Goal: Task Accomplishment & Management: Manage account settings

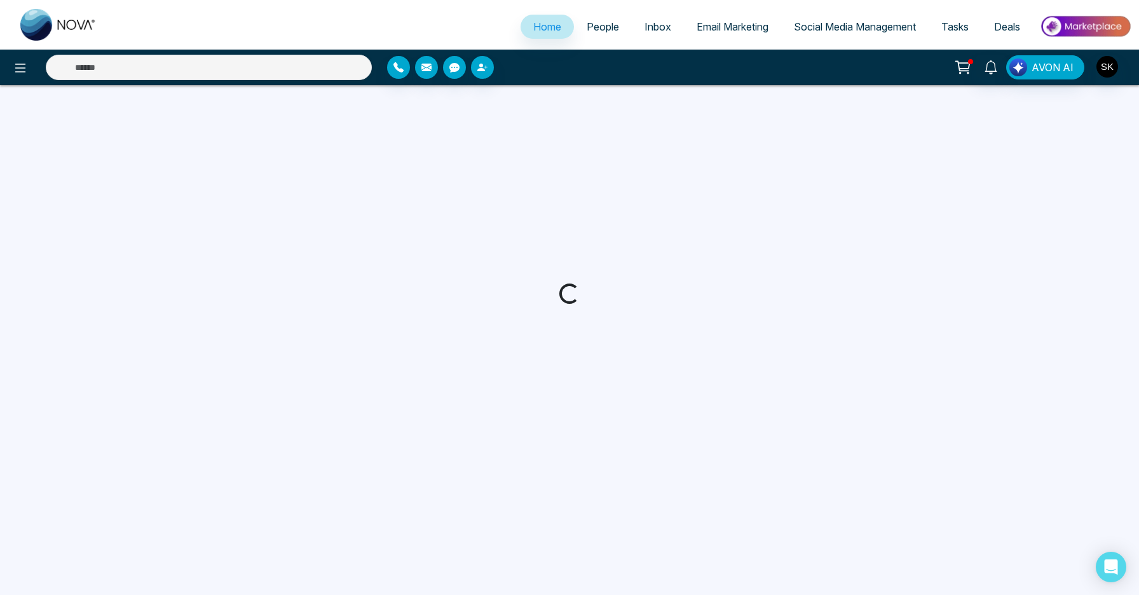
select select "*"
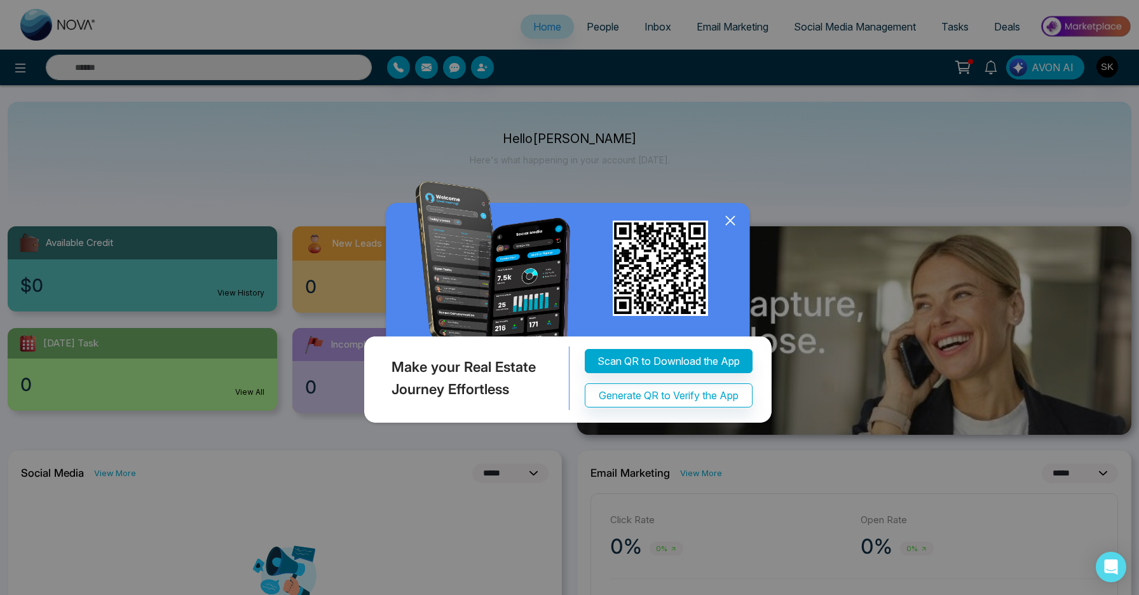
click at [730, 224] on icon at bounding box center [730, 220] width 19 height 19
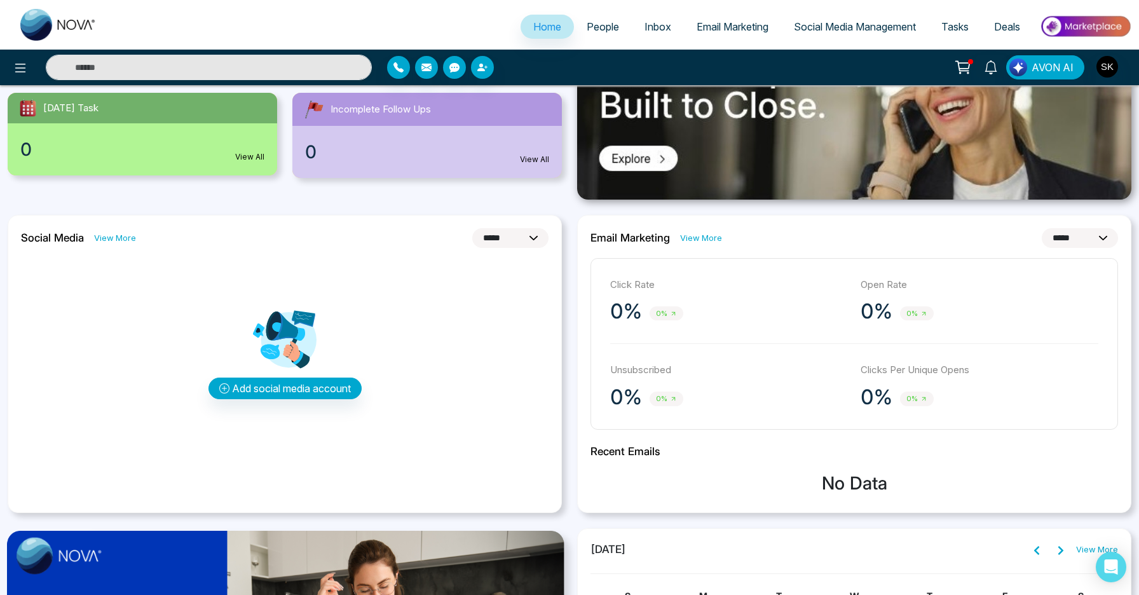
scroll to position [220, 0]
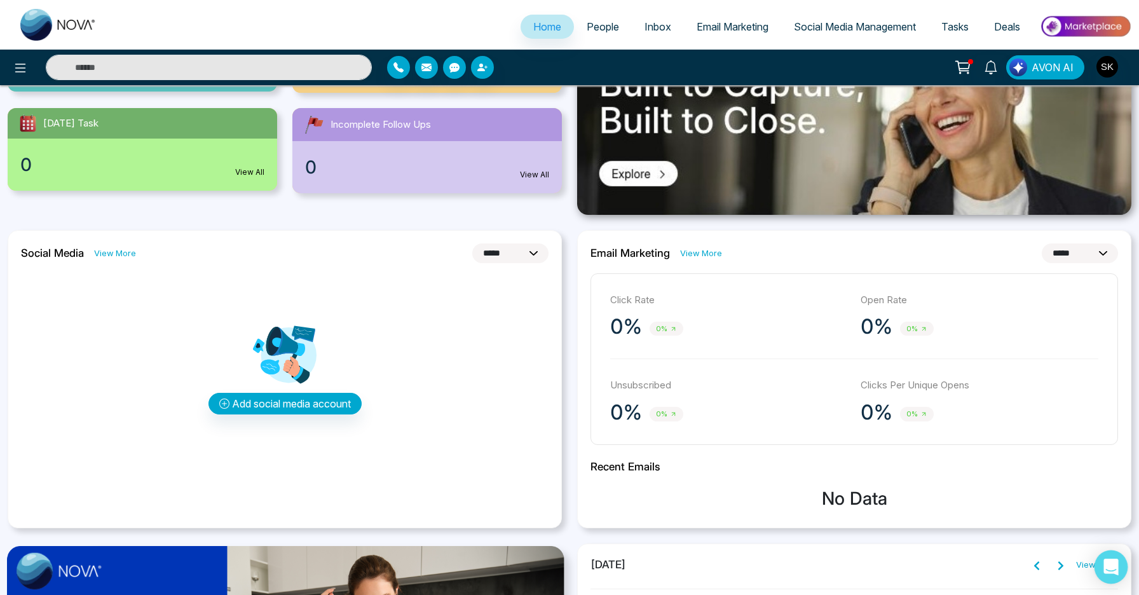
click at [1108, 562] on icon "Open Intercom Messenger" at bounding box center [1110, 567] width 15 height 17
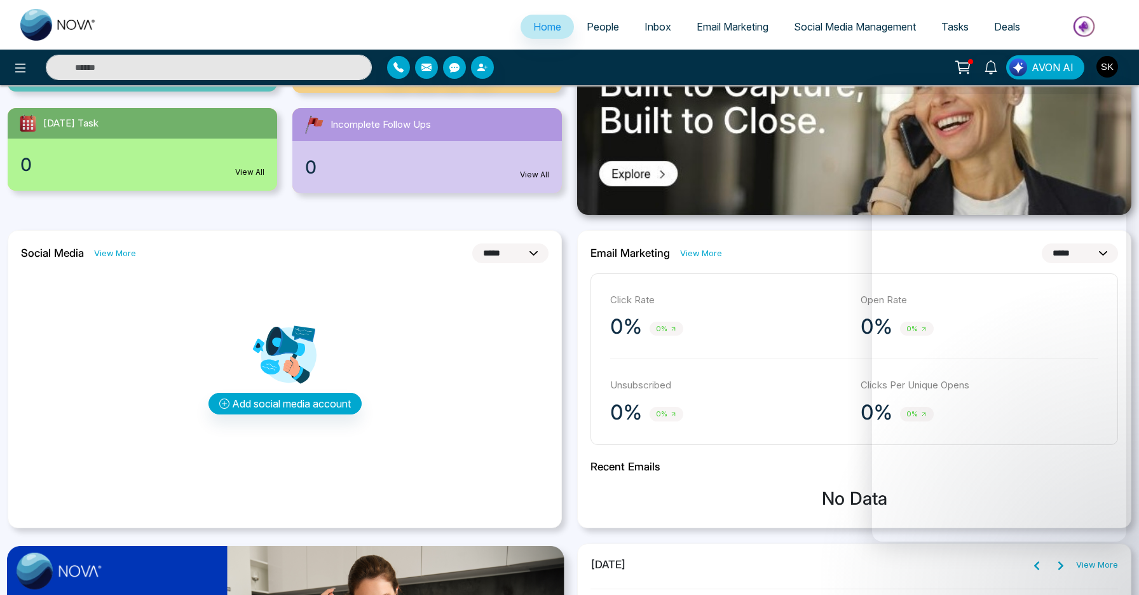
click at [34, 63] on div at bounding box center [202, 67] width 339 height 25
click at [25, 63] on icon at bounding box center [20, 67] width 15 height 15
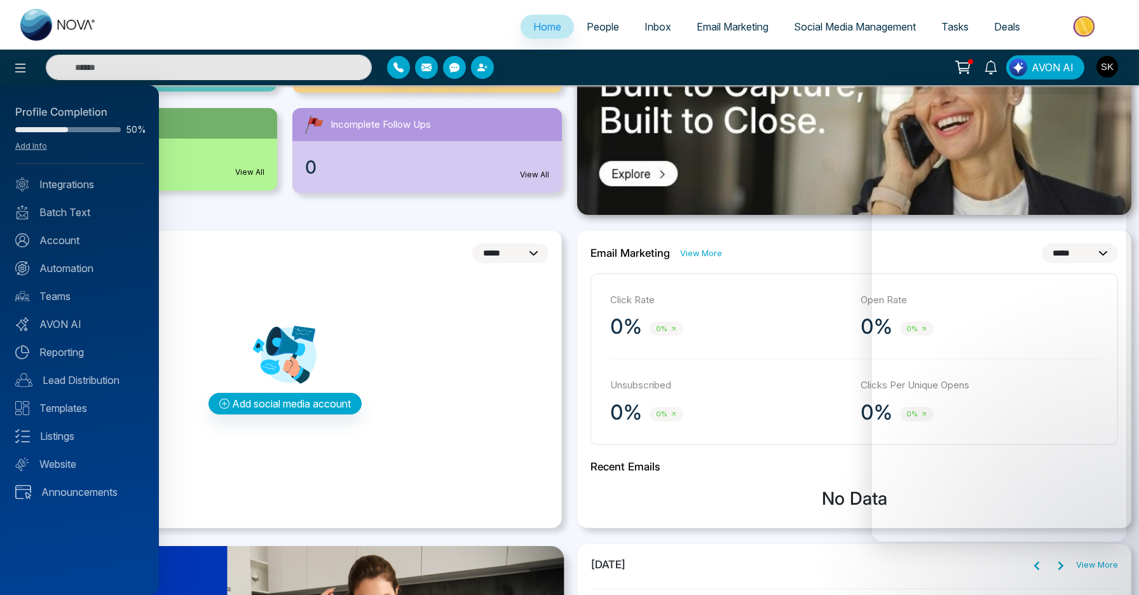
click at [23, 64] on div at bounding box center [569, 297] width 1139 height 595
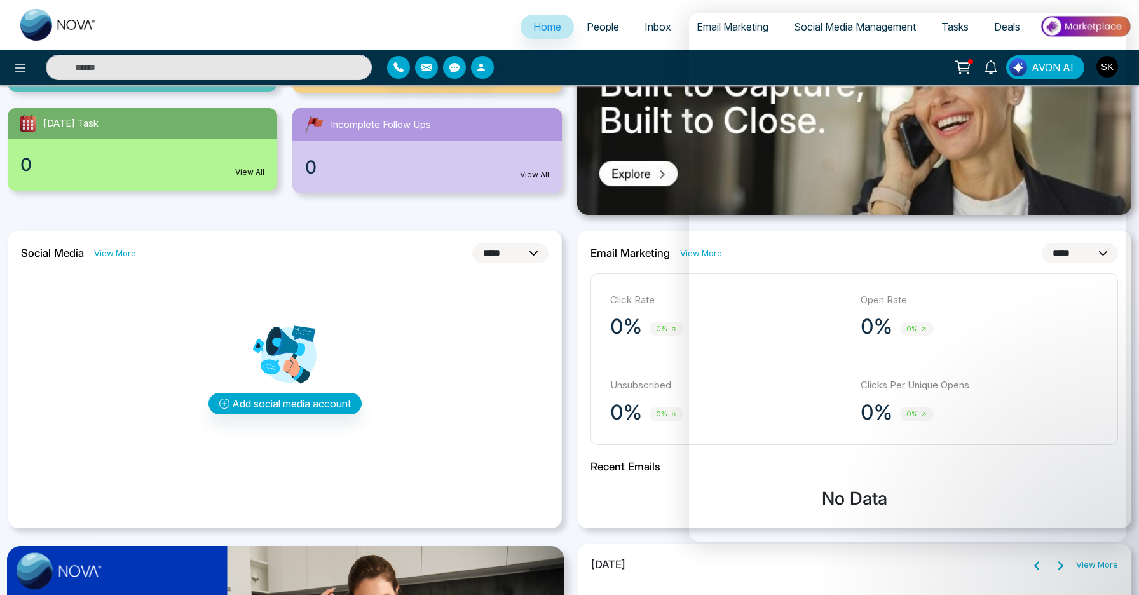
click at [401, 271] on div "**********" at bounding box center [285, 379] width 554 height 298
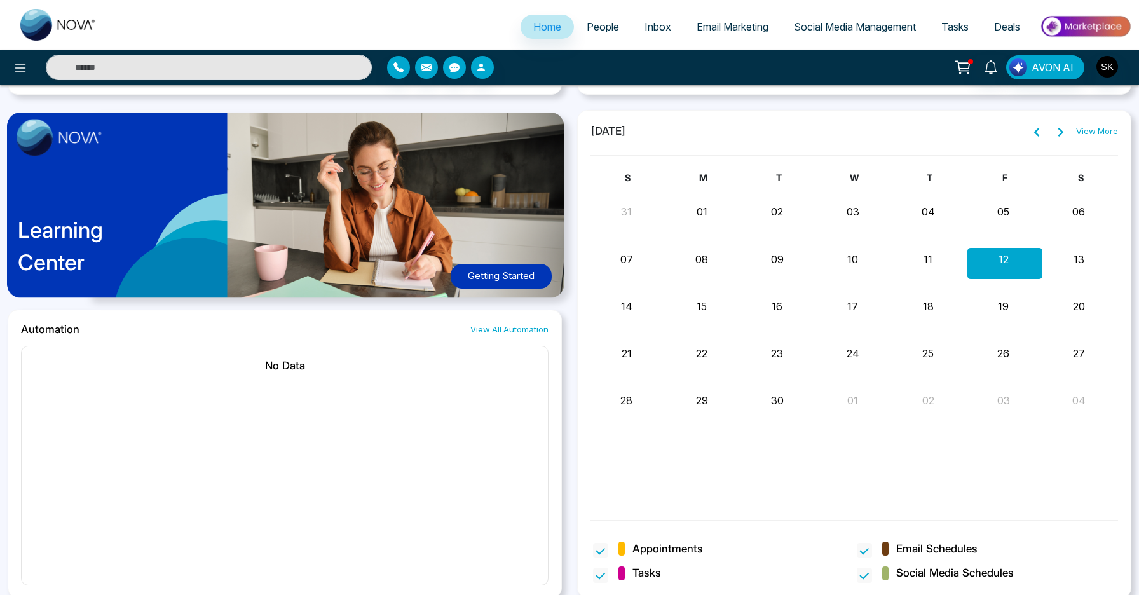
scroll to position [657, 0]
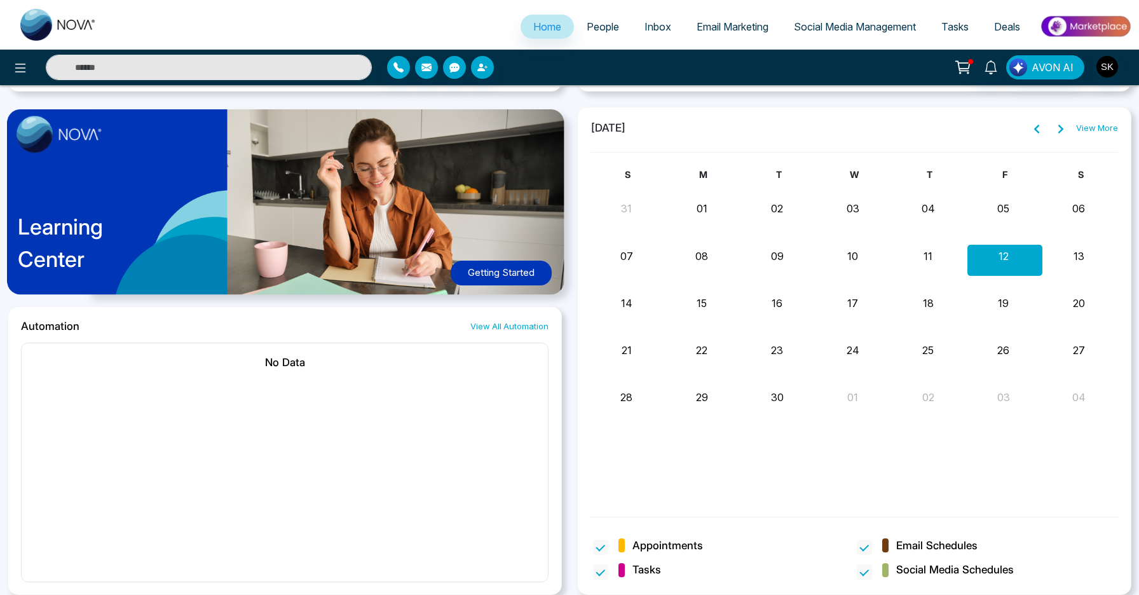
click at [522, 274] on button "Getting Started" at bounding box center [501, 273] width 101 height 25
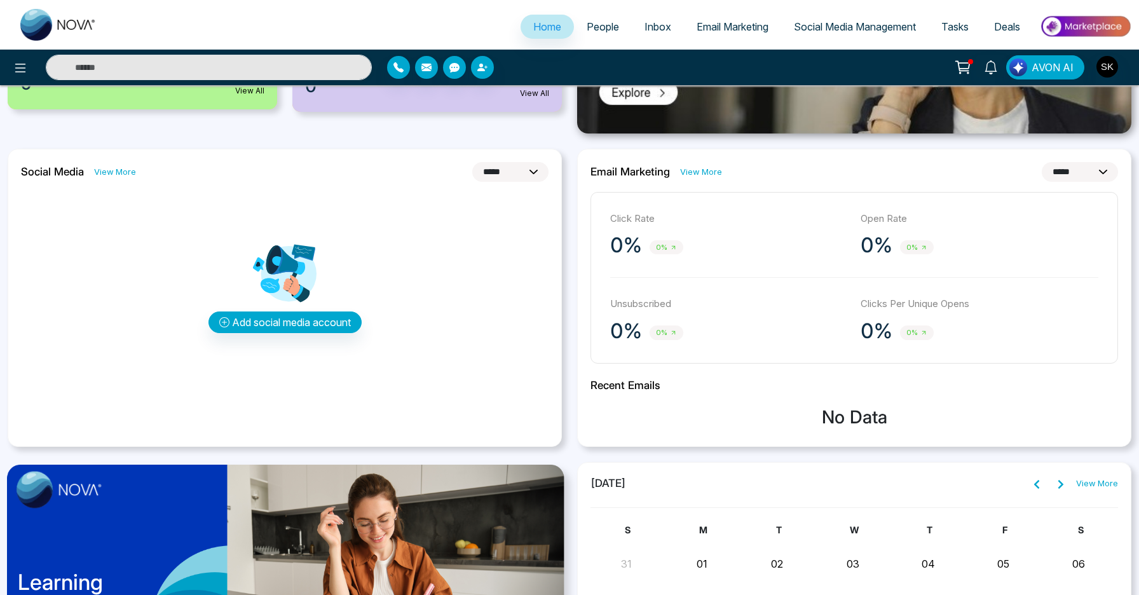
scroll to position [0, 0]
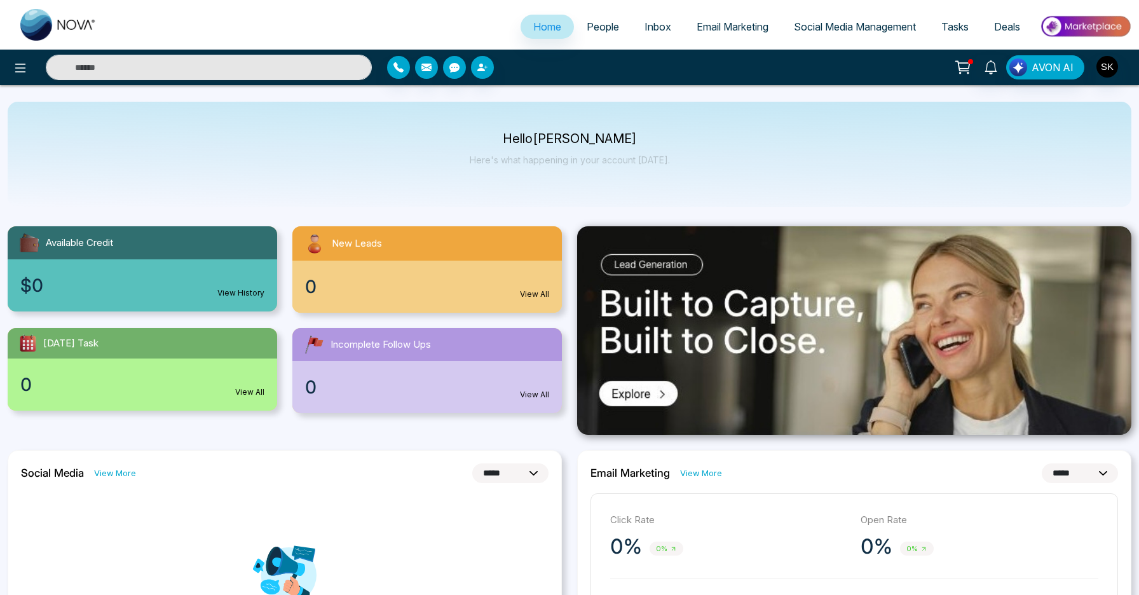
click at [410, 252] on div "New Leads" at bounding box center [426, 243] width 269 height 34
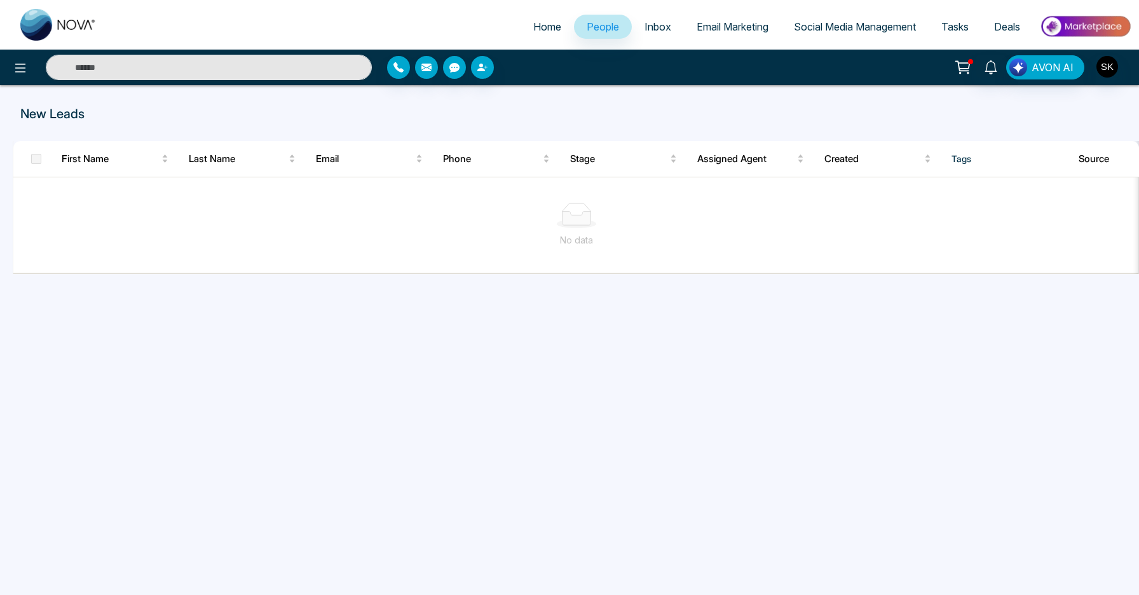
select select "*"
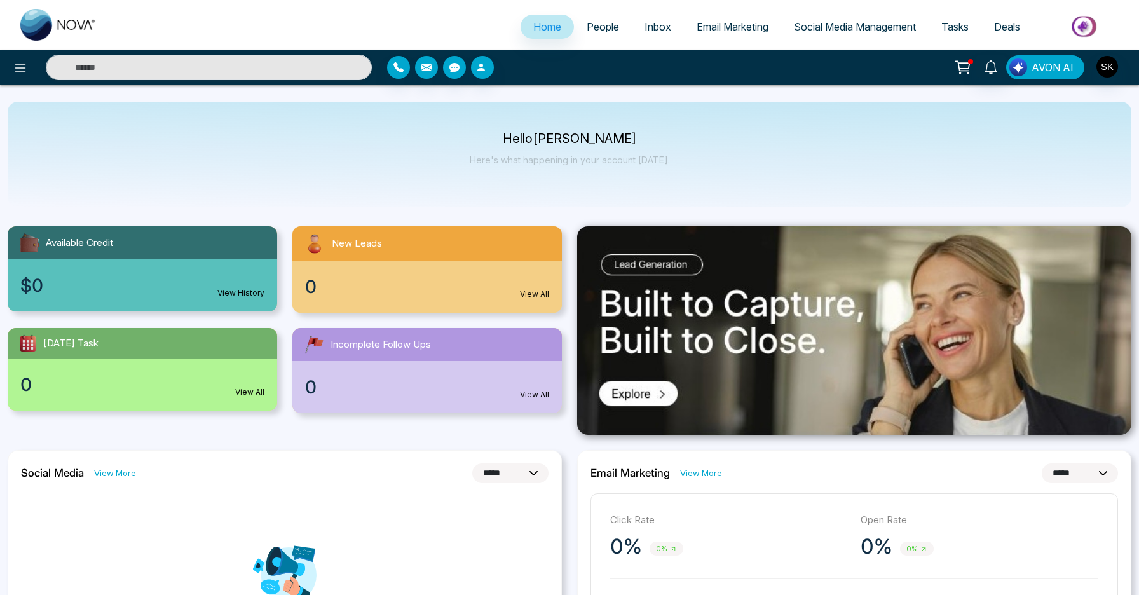
click at [1052, 64] on body "**********" at bounding box center [569, 297] width 1139 height 595
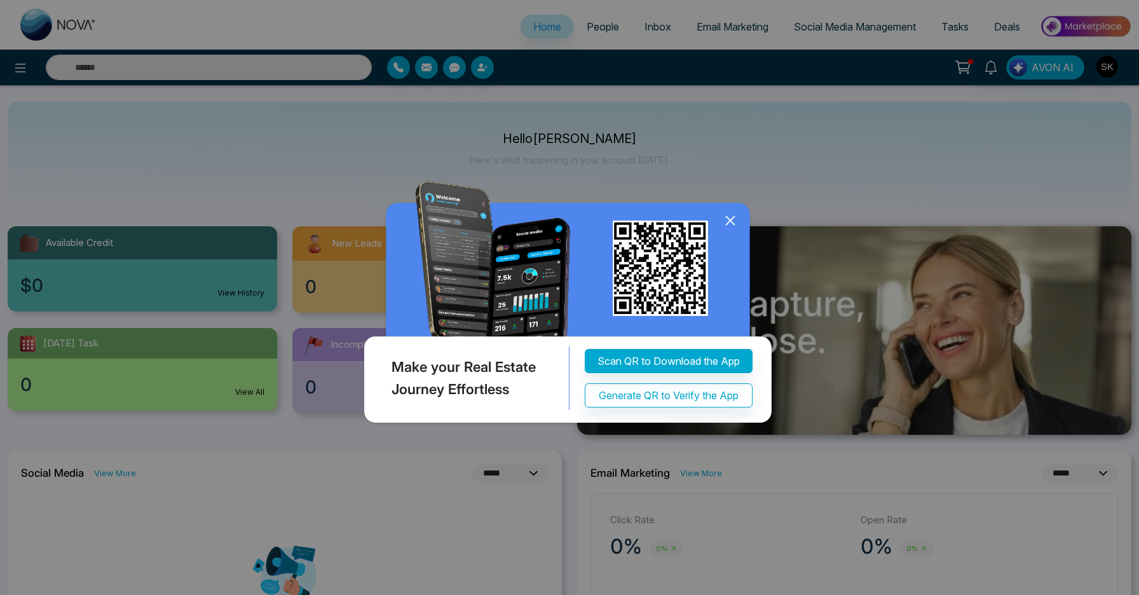
click at [731, 220] on icon at bounding box center [730, 220] width 19 height 19
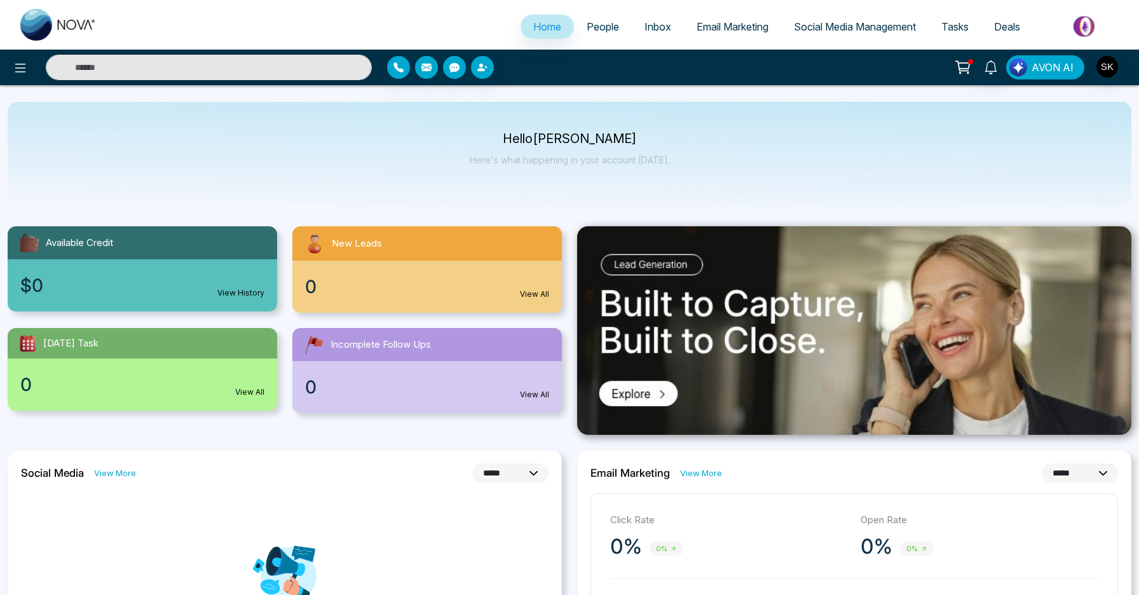
click at [740, 311] on img at bounding box center [854, 330] width 554 height 208
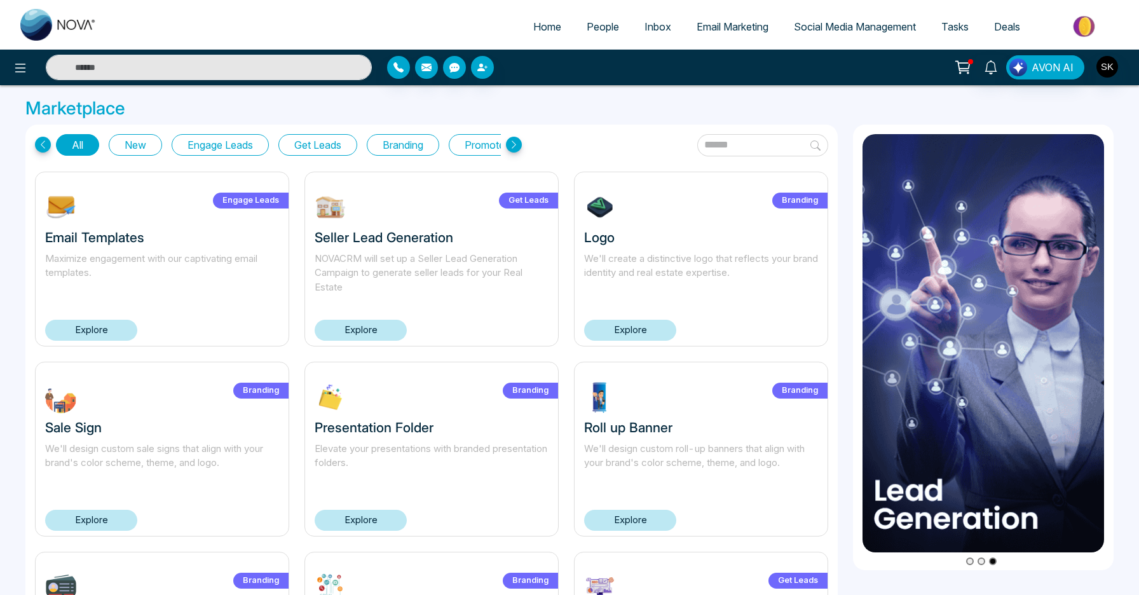
scroll to position [3, 0]
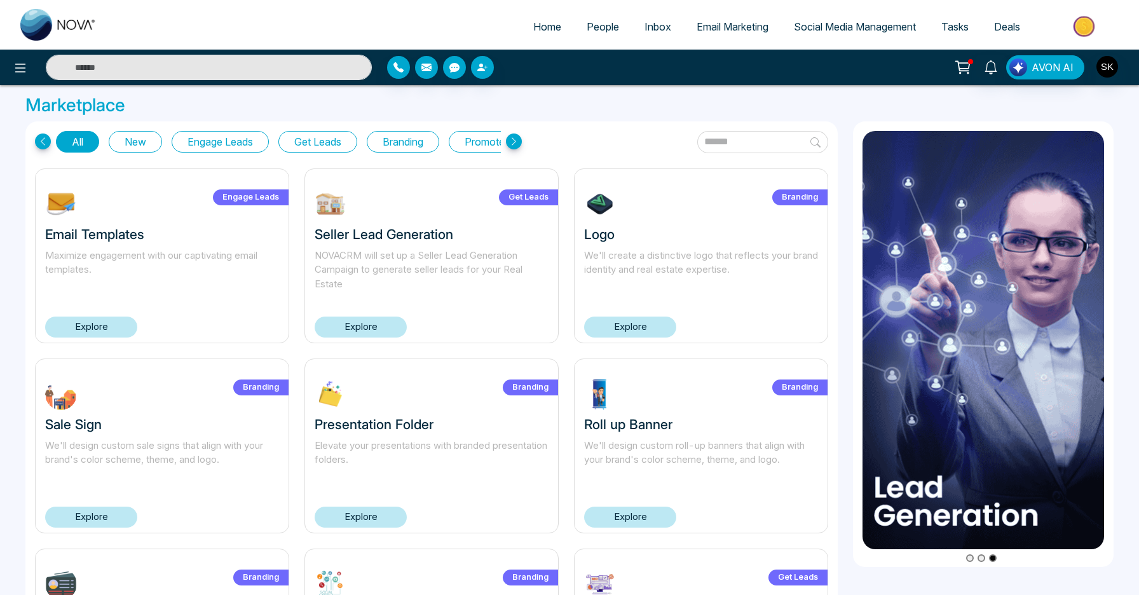
click at [369, 327] on link "Explore" at bounding box center [361, 326] width 92 height 21
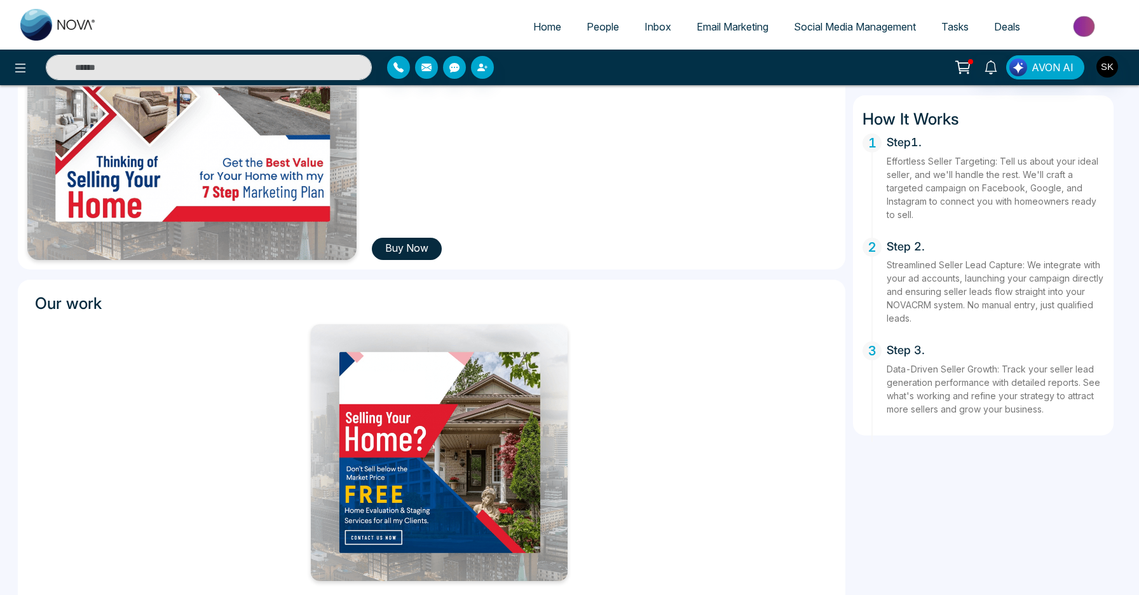
scroll to position [220, 0]
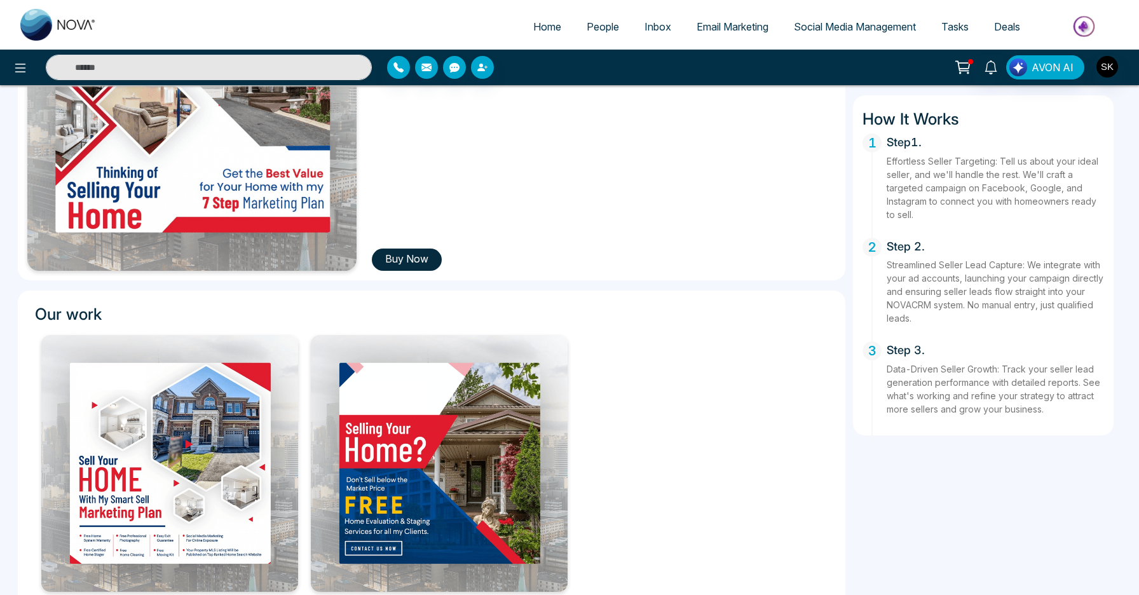
click at [427, 259] on button "Buy Now" at bounding box center [407, 259] width 70 height 22
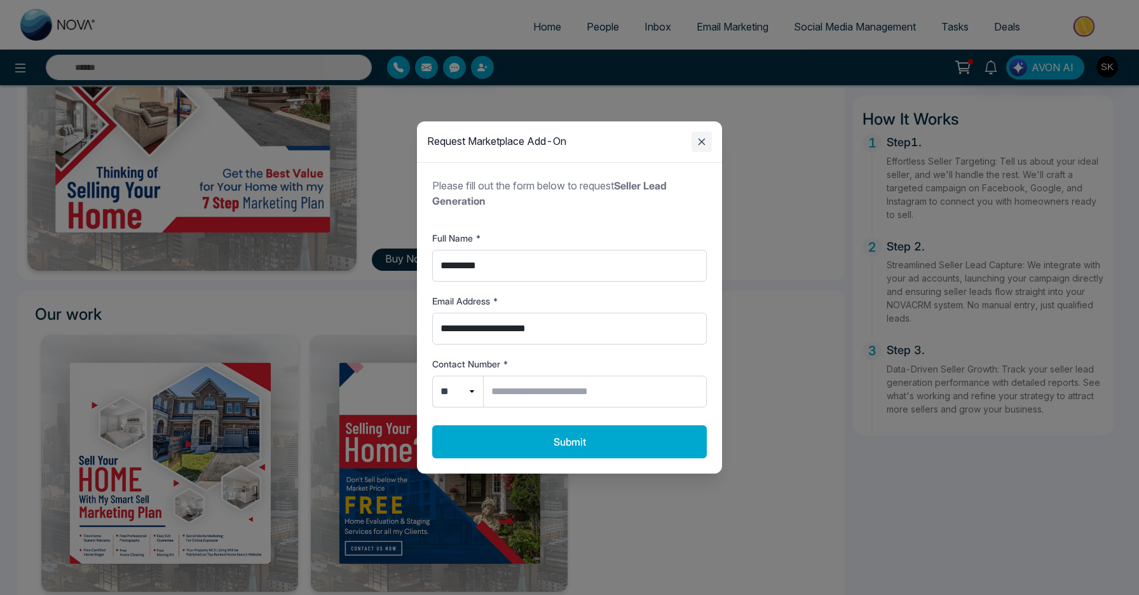
click at [695, 145] on icon "Close modal" at bounding box center [701, 141] width 15 height 15
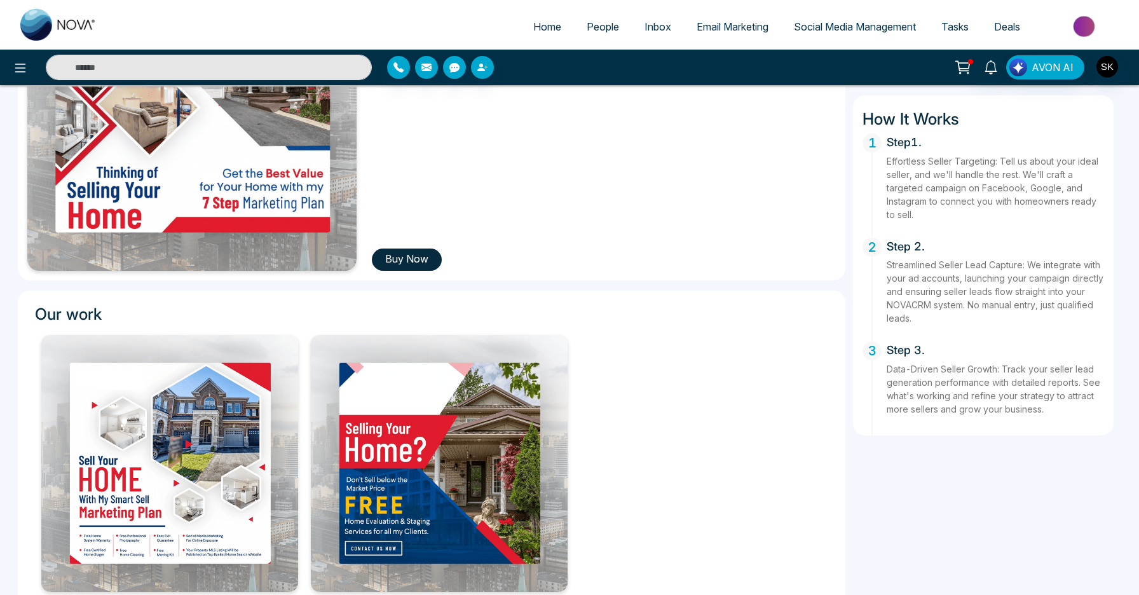
scroll to position [0, 0]
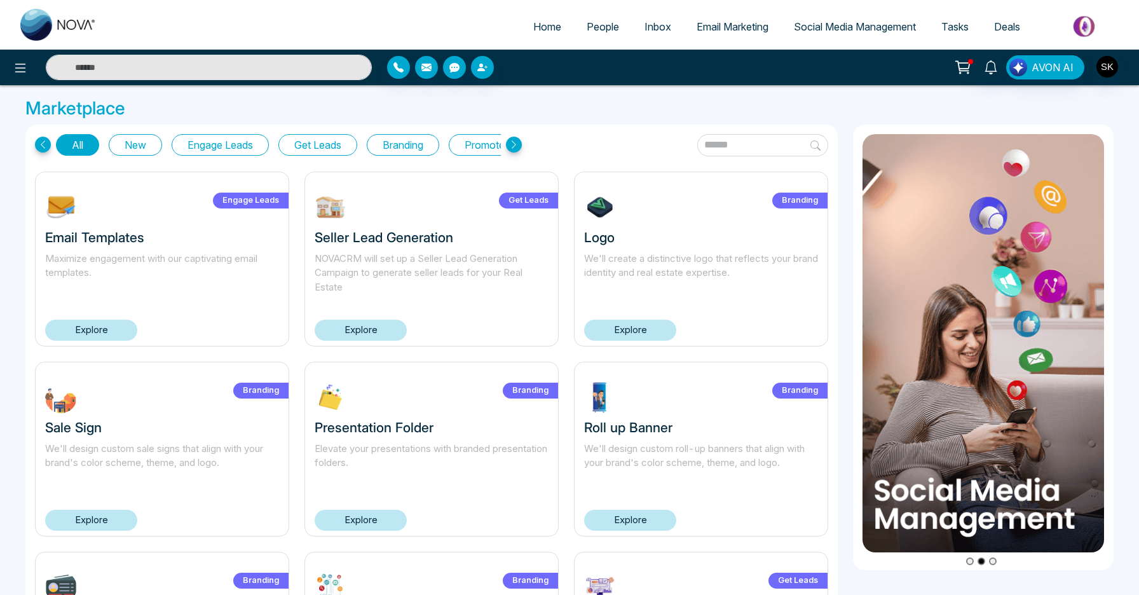
click at [639, 330] on link "Explore" at bounding box center [630, 330] width 92 height 21
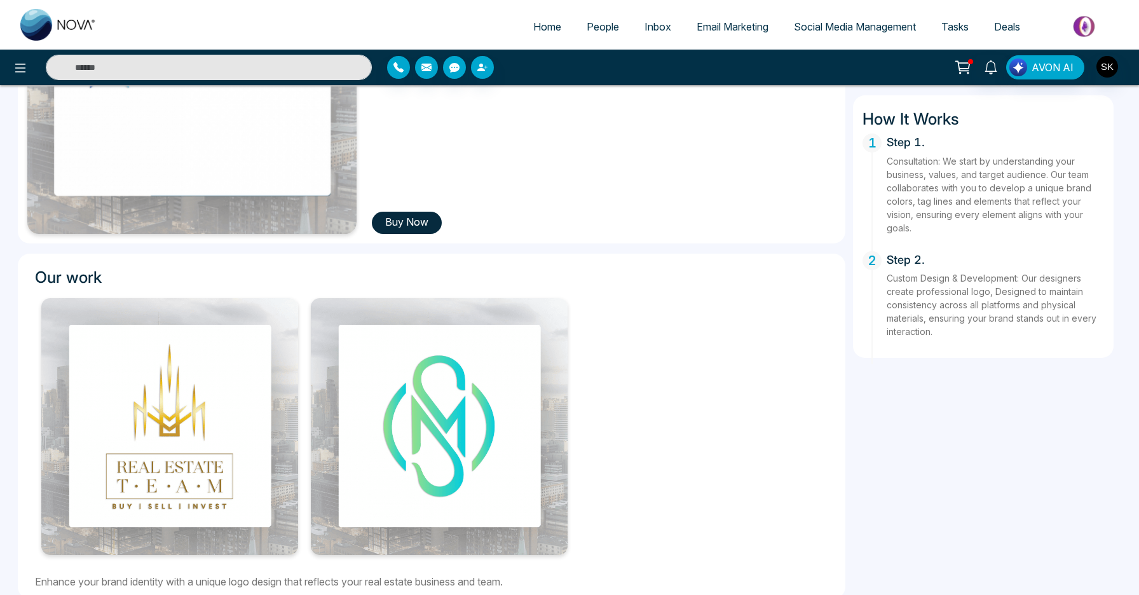
scroll to position [274, 0]
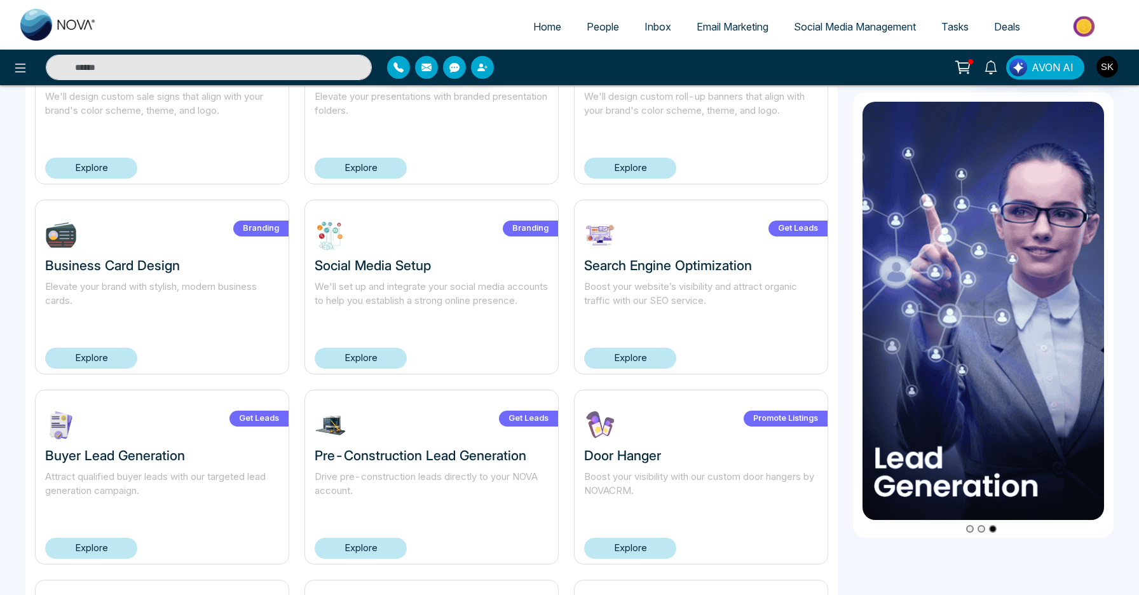
scroll to position [359, 0]
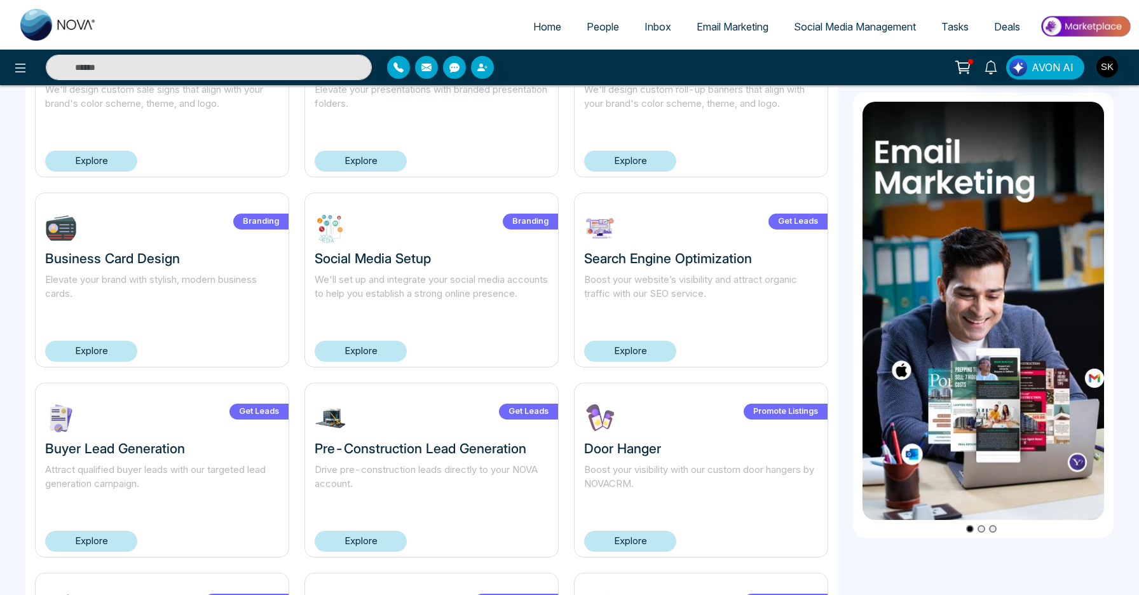
click at [612, 338] on div "Get Leads Search Engine Optimization Boost your website’s visibility and attrac…" at bounding box center [701, 280] width 254 height 175
click at [614, 353] on link "Explore" at bounding box center [630, 351] width 92 height 21
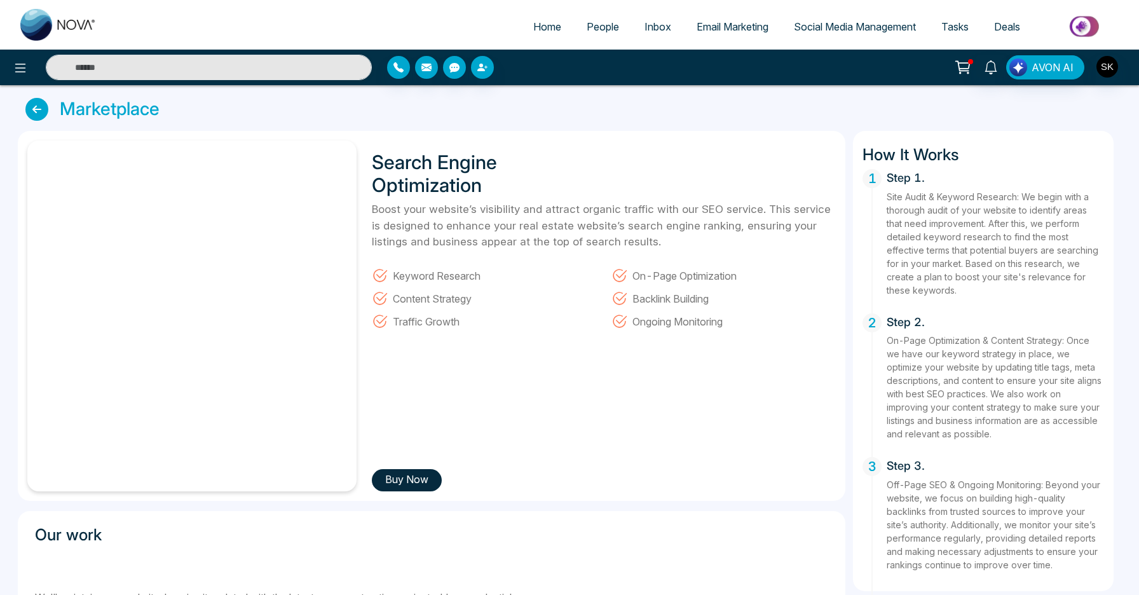
scroll to position [393, 0]
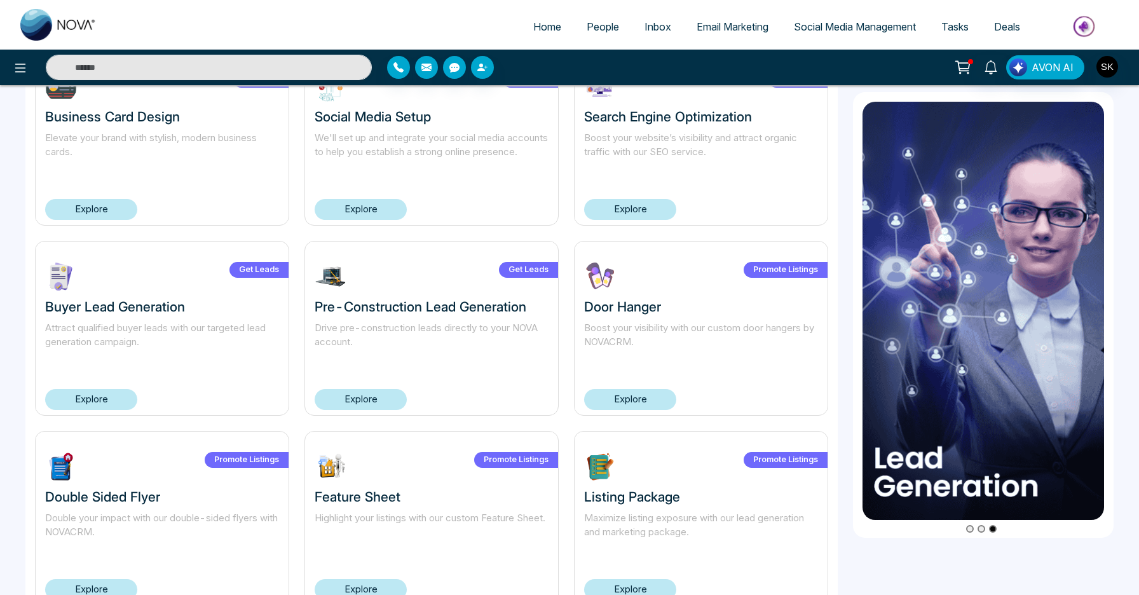
scroll to position [487, 0]
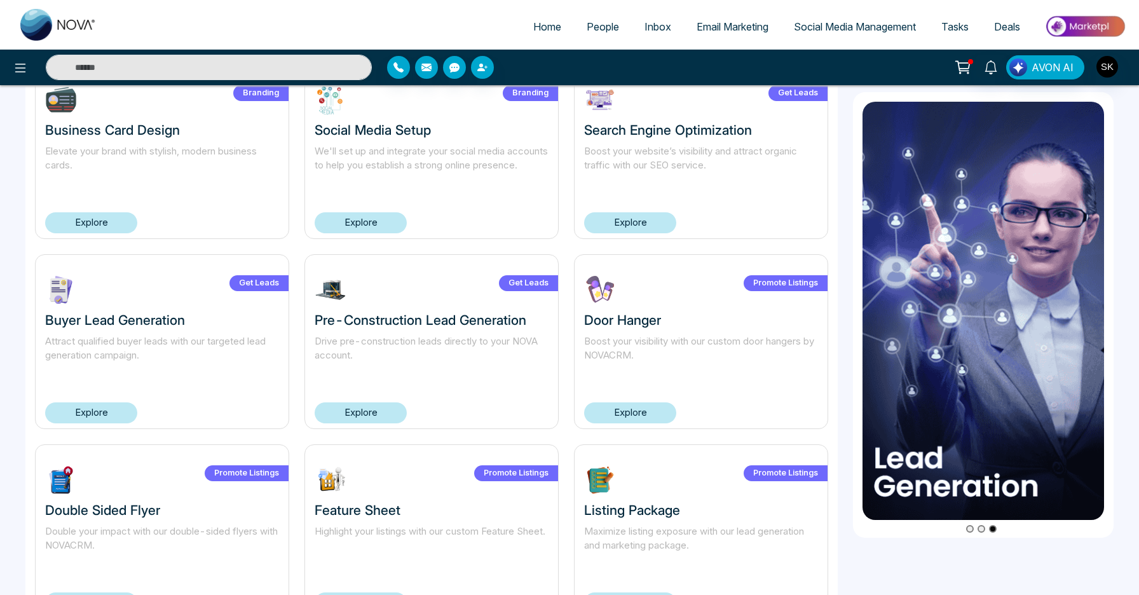
click at [116, 409] on link "Explore" at bounding box center [91, 412] width 92 height 21
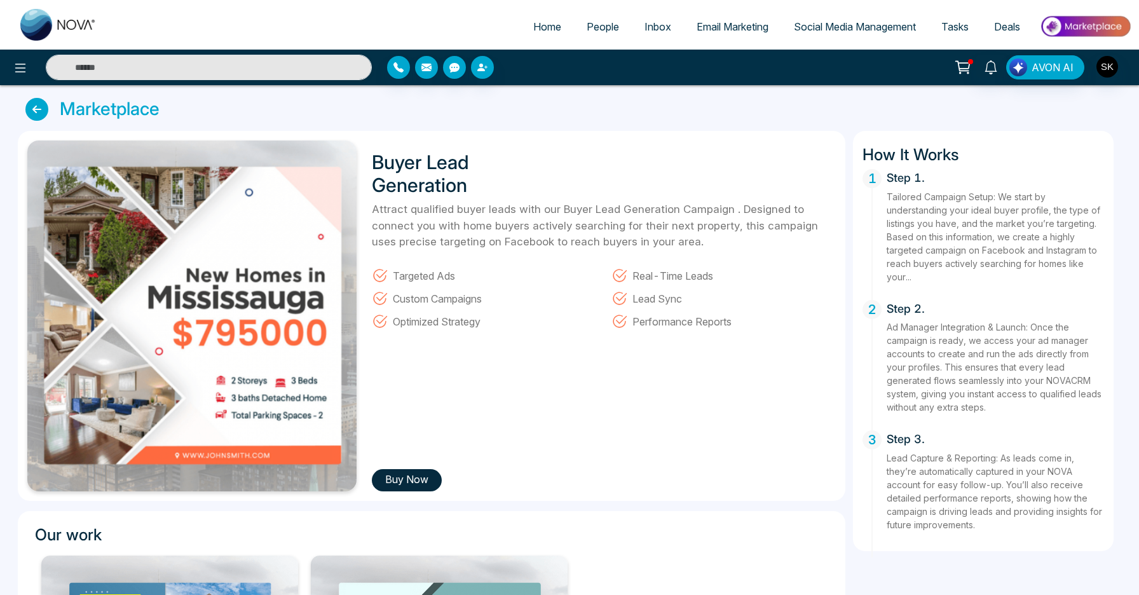
click at [46, 22] on img at bounding box center [58, 25] width 76 height 32
select select "*"
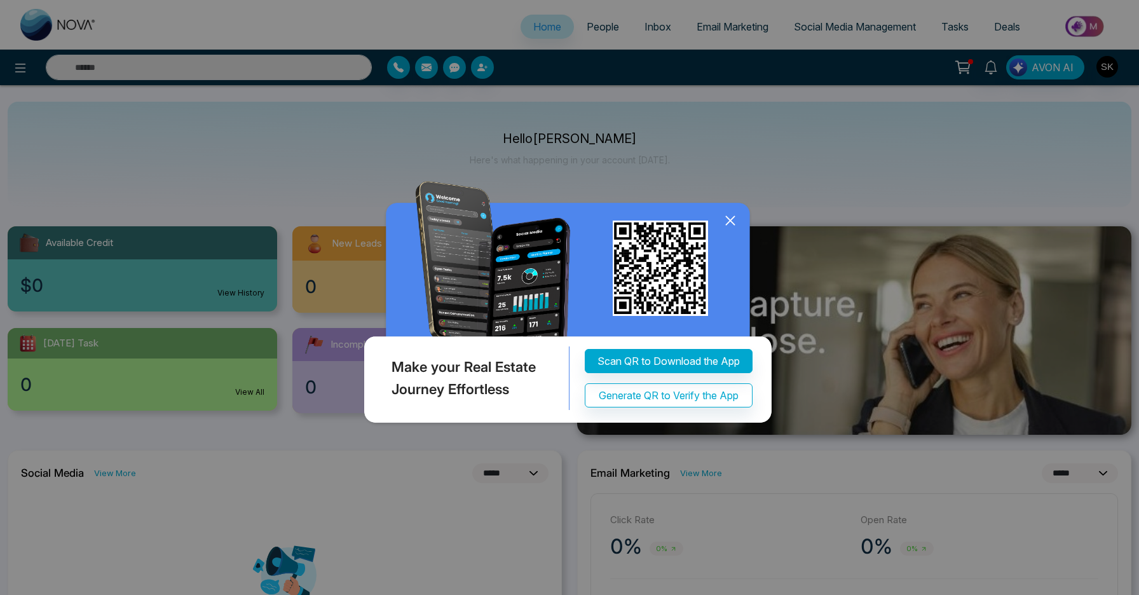
click at [734, 220] on icon at bounding box center [730, 220] width 19 height 19
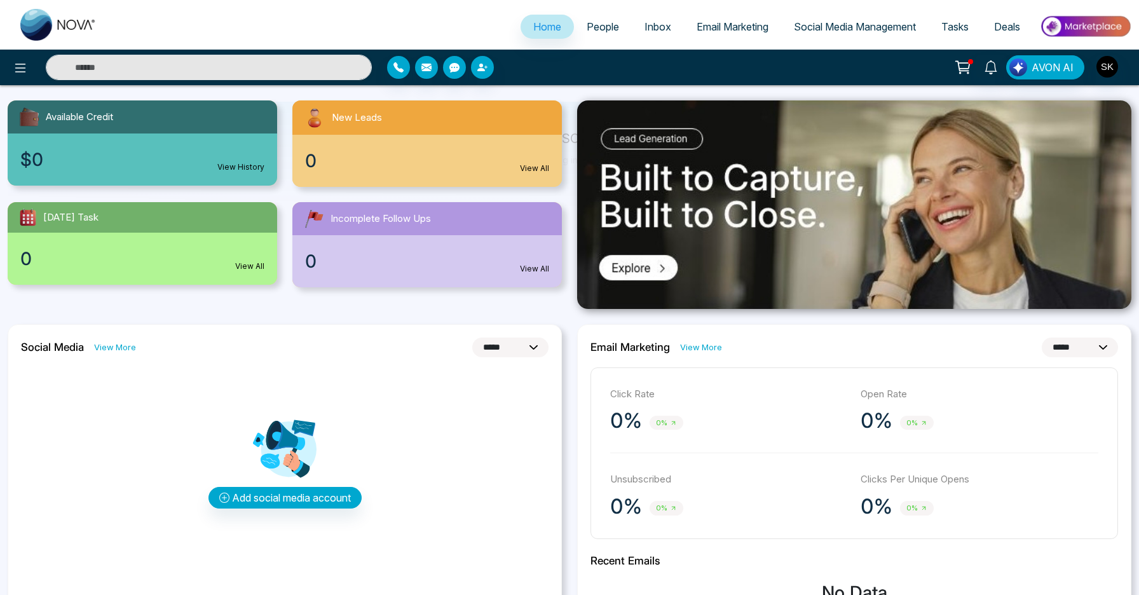
scroll to position [99, 0]
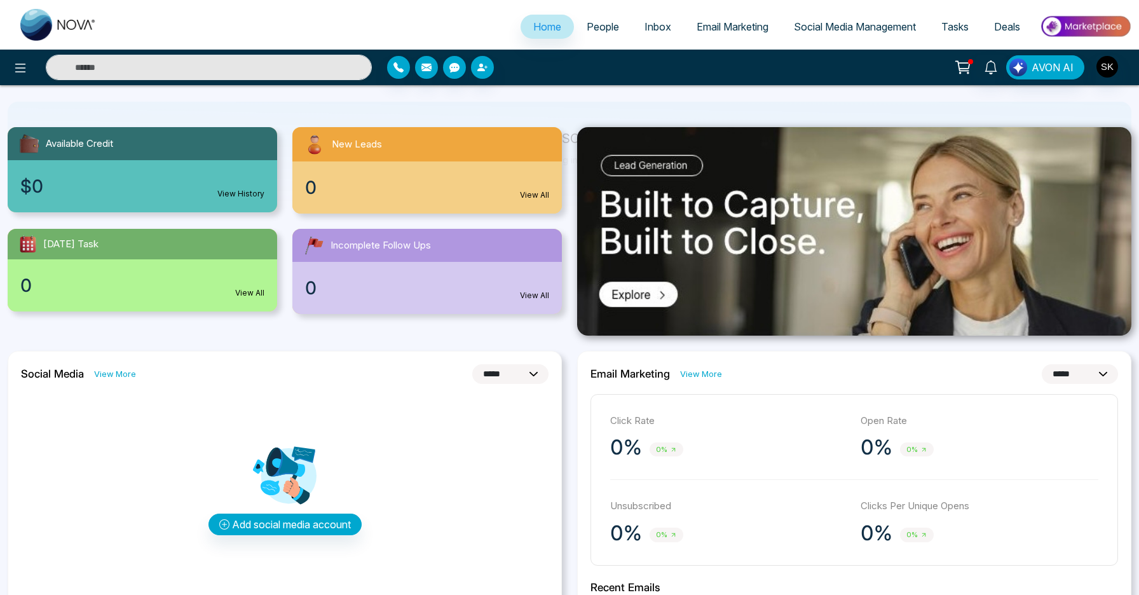
click at [240, 182] on div "$0 View History" at bounding box center [142, 186] width 269 height 52
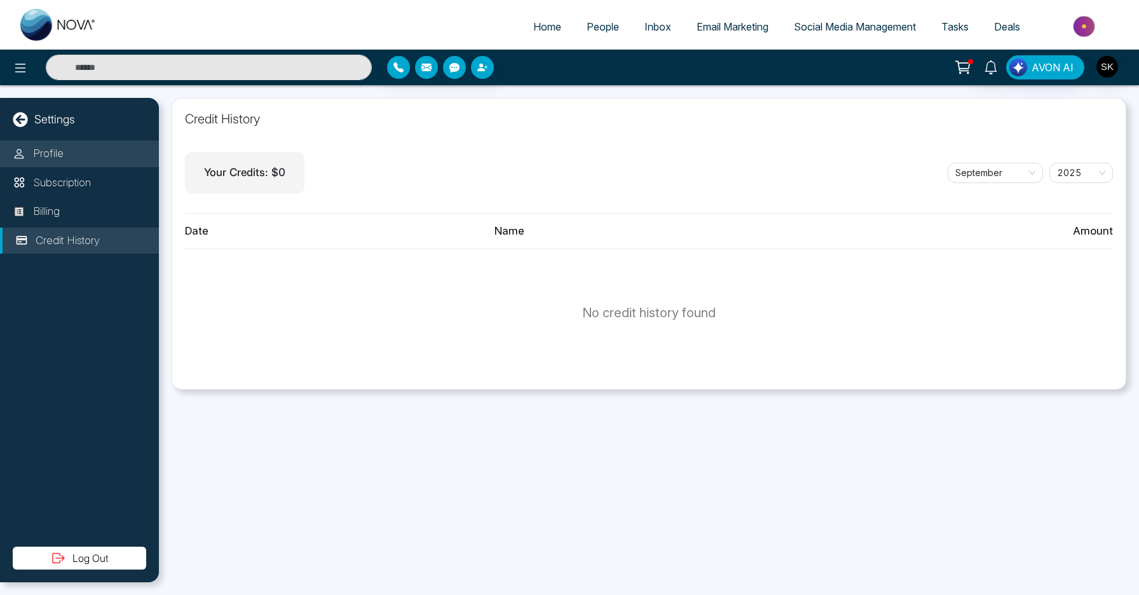
click at [82, 154] on li "Profile" at bounding box center [79, 153] width 159 height 27
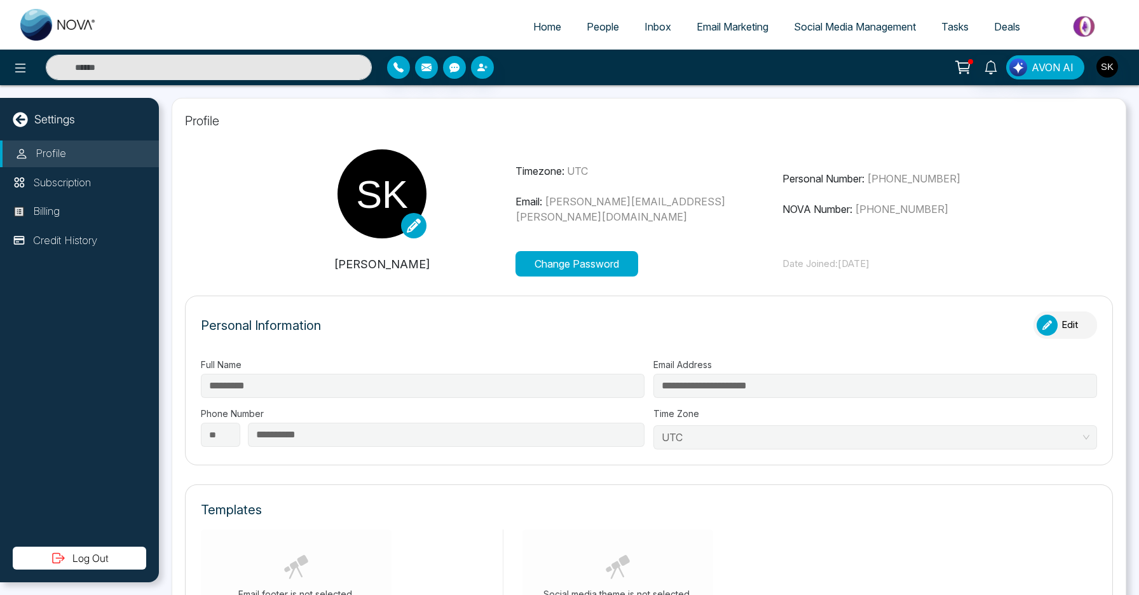
click at [563, 179] on p "Timezone: UTC" at bounding box center [648, 170] width 267 height 15
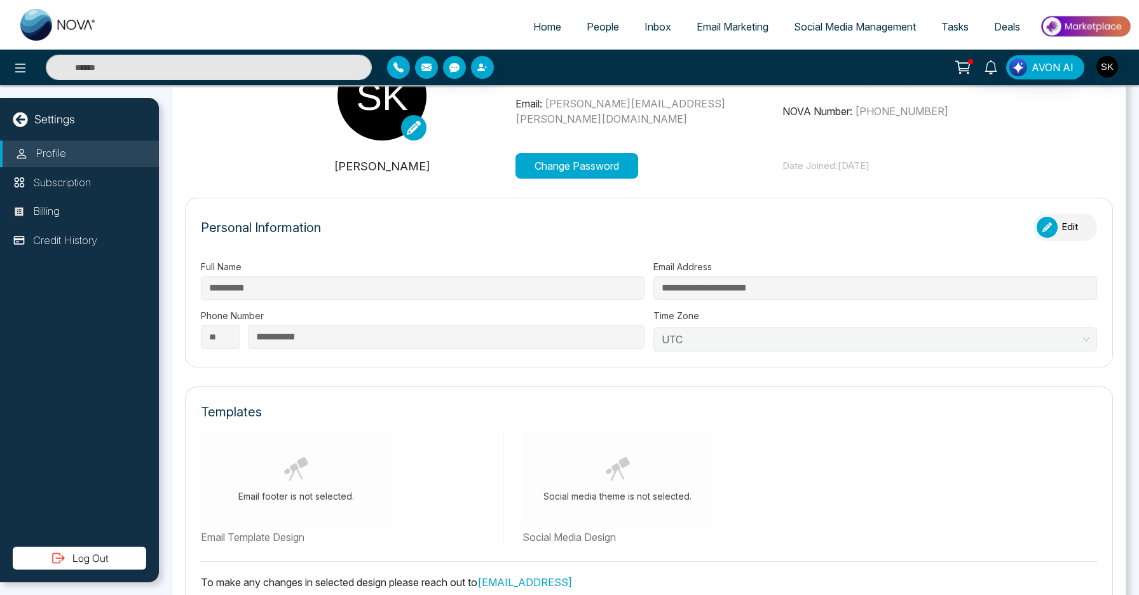
click at [778, 348] on span "UTC" at bounding box center [874, 339] width 427 height 19
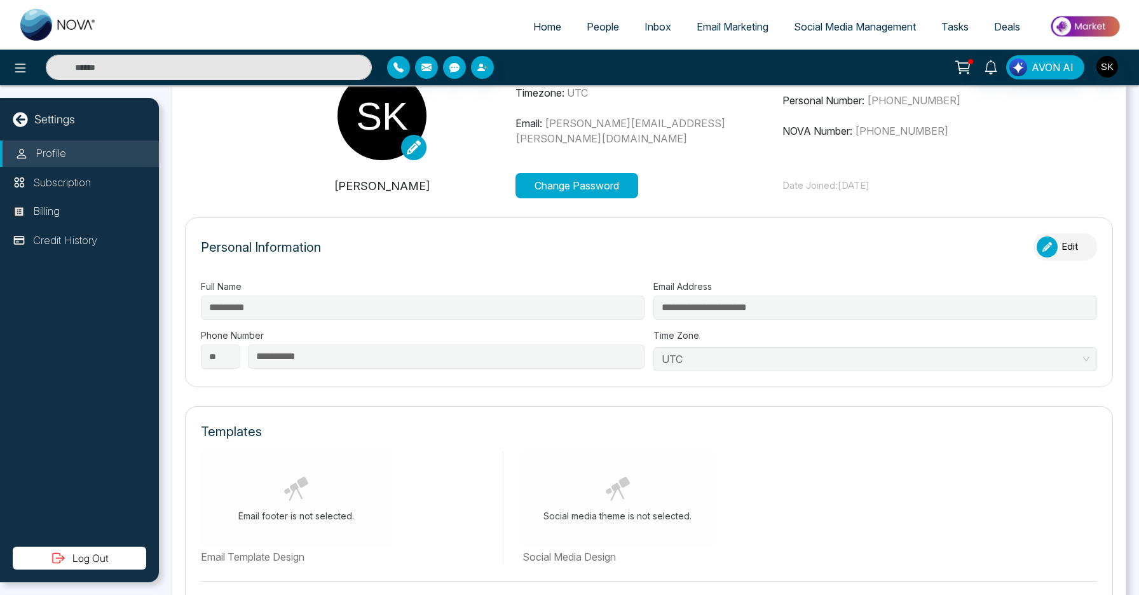
scroll to position [0, 0]
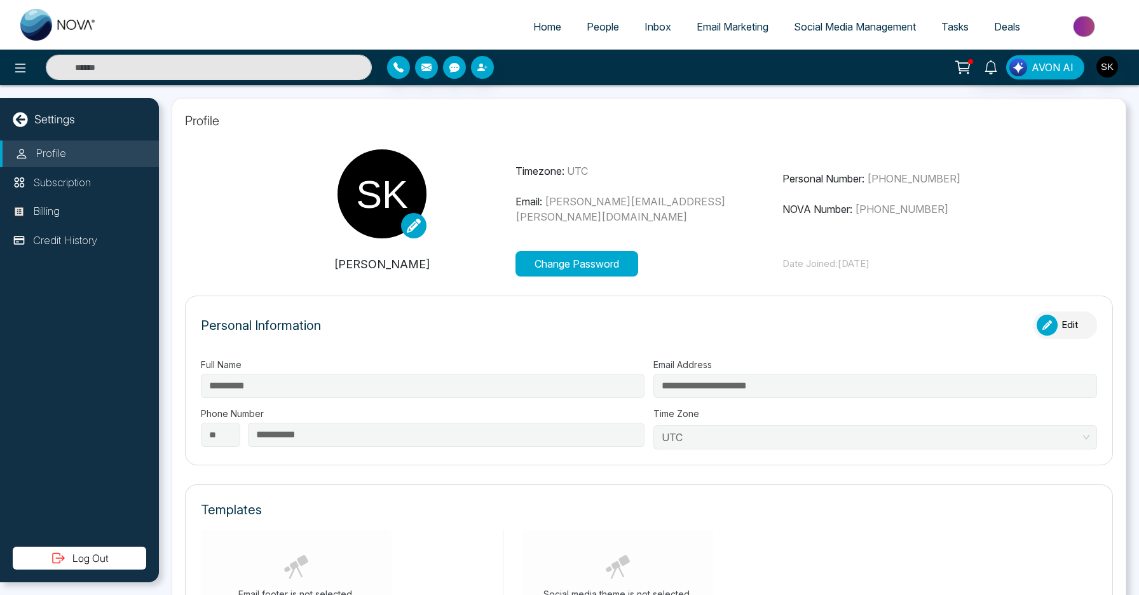
click at [1067, 335] on button "Edit" at bounding box center [1065, 324] width 64 height 27
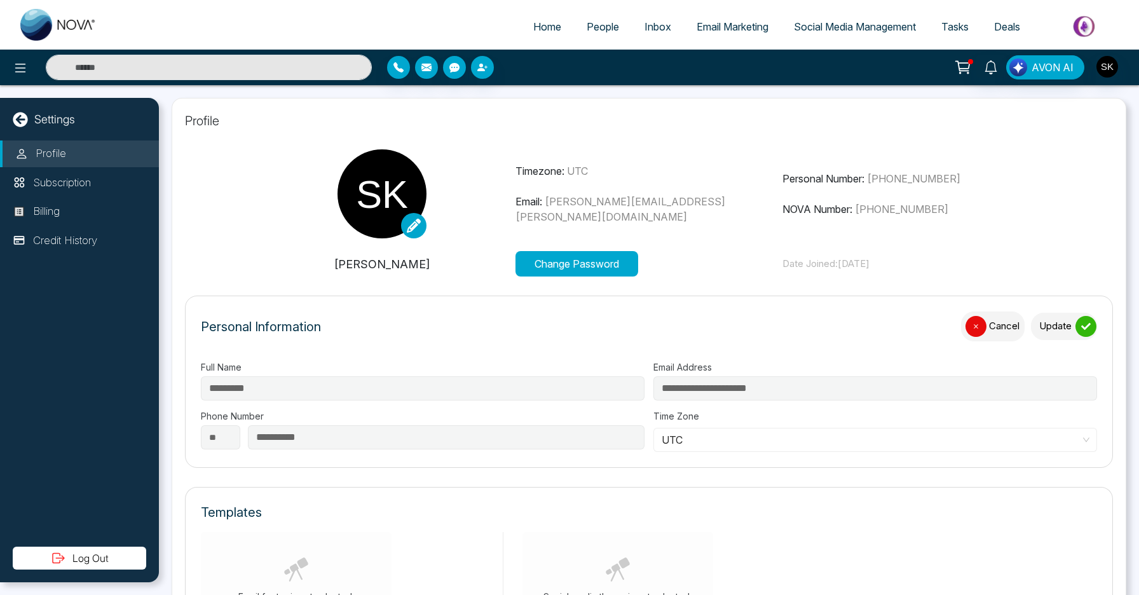
click at [773, 445] on span "UTC" at bounding box center [874, 439] width 427 height 19
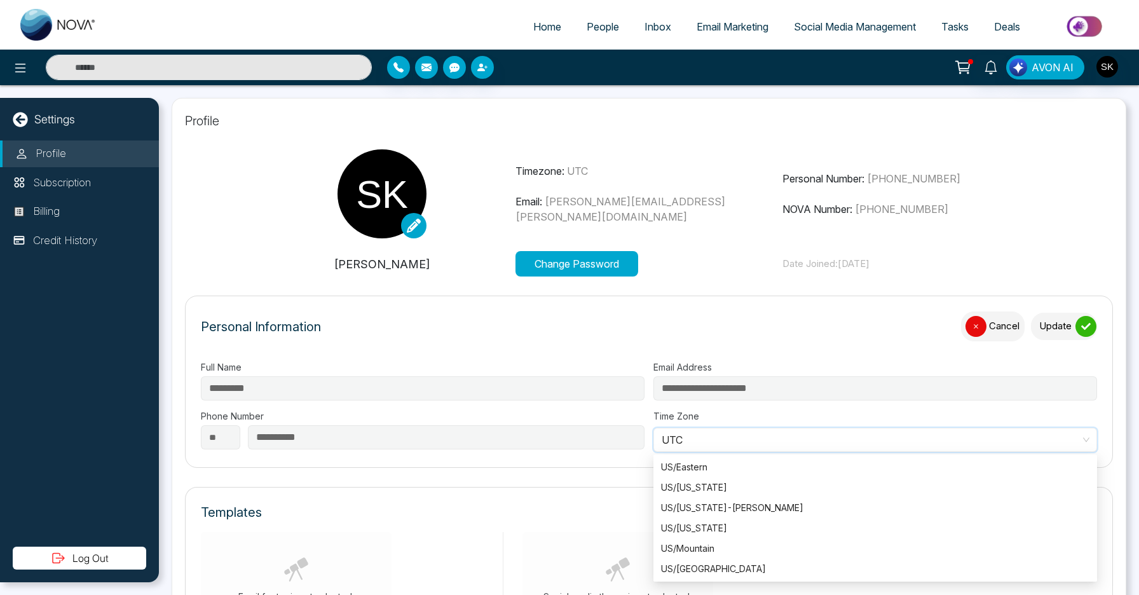
click at [773, 445] on span "UTC" at bounding box center [874, 439] width 427 height 19
click at [773, 442] on span "UTC" at bounding box center [874, 439] width 427 height 19
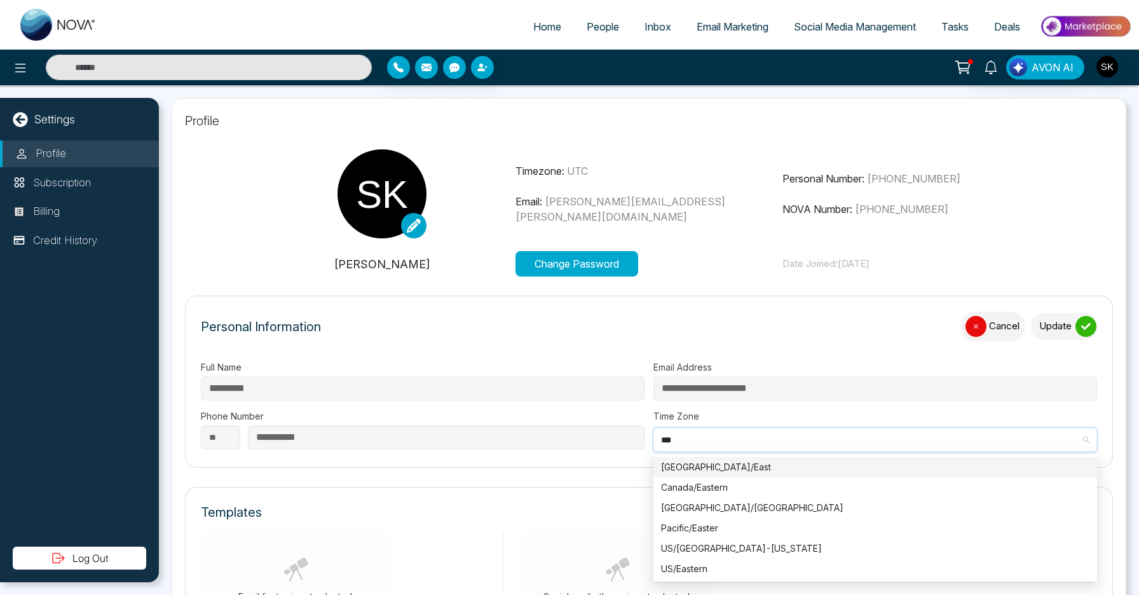
scroll to position [0, 0]
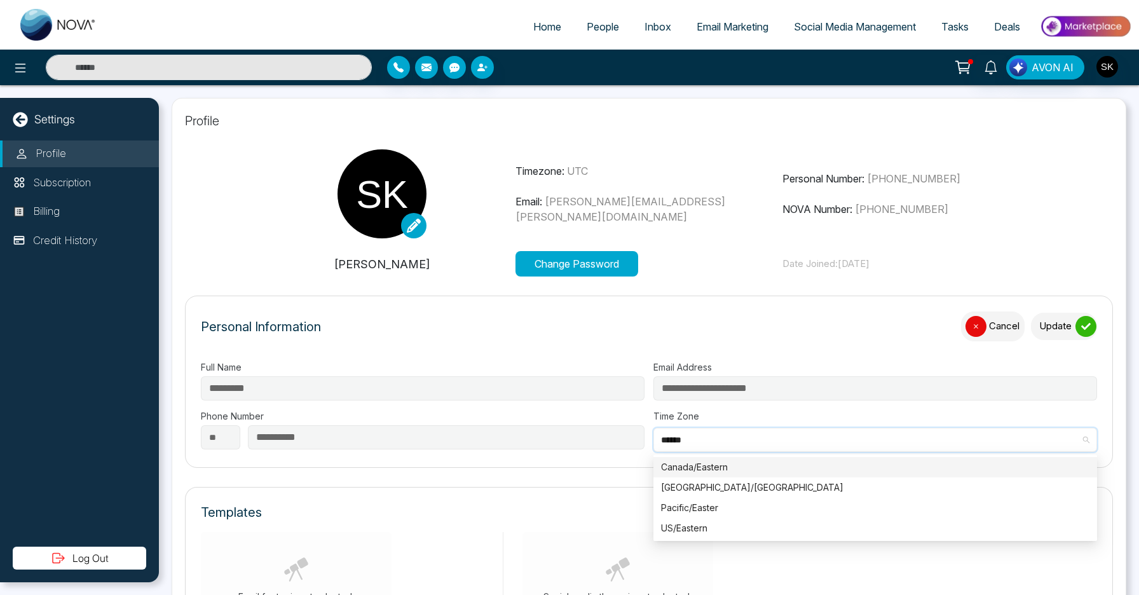
type input "*******"
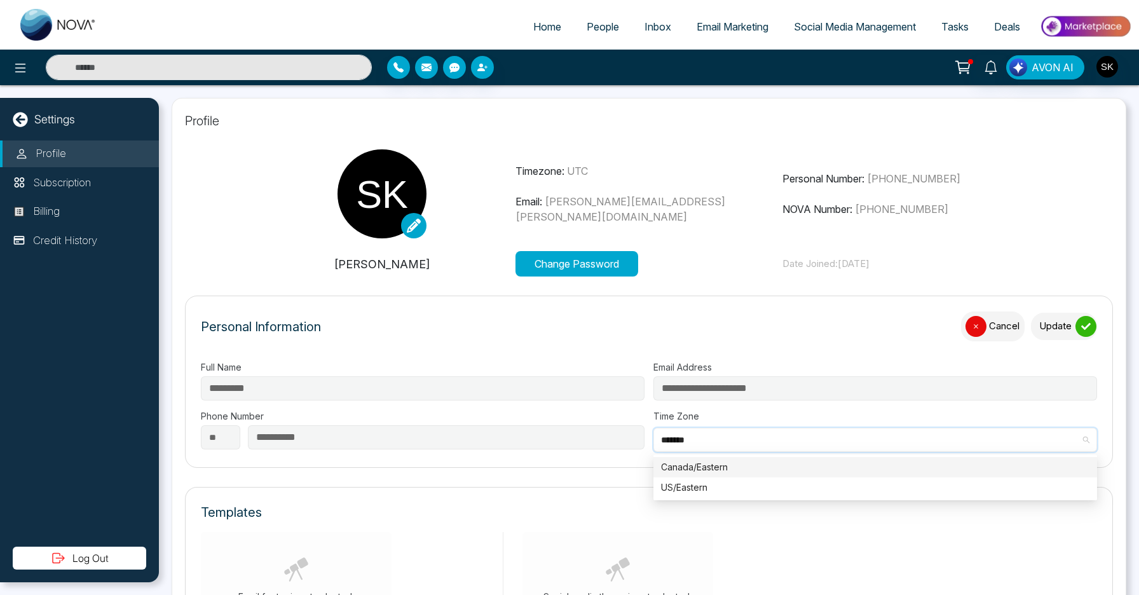
click at [743, 468] on div "Canada/Eastern" at bounding box center [875, 467] width 428 height 14
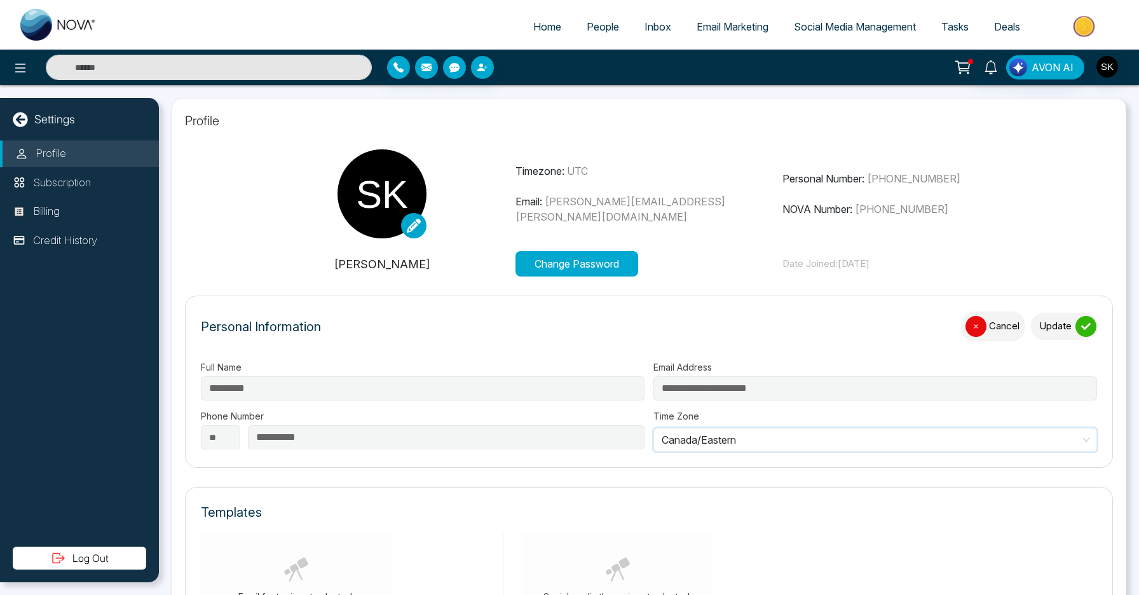
click at [1087, 332] on div "submit" at bounding box center [1085, 326] width 21 height 21
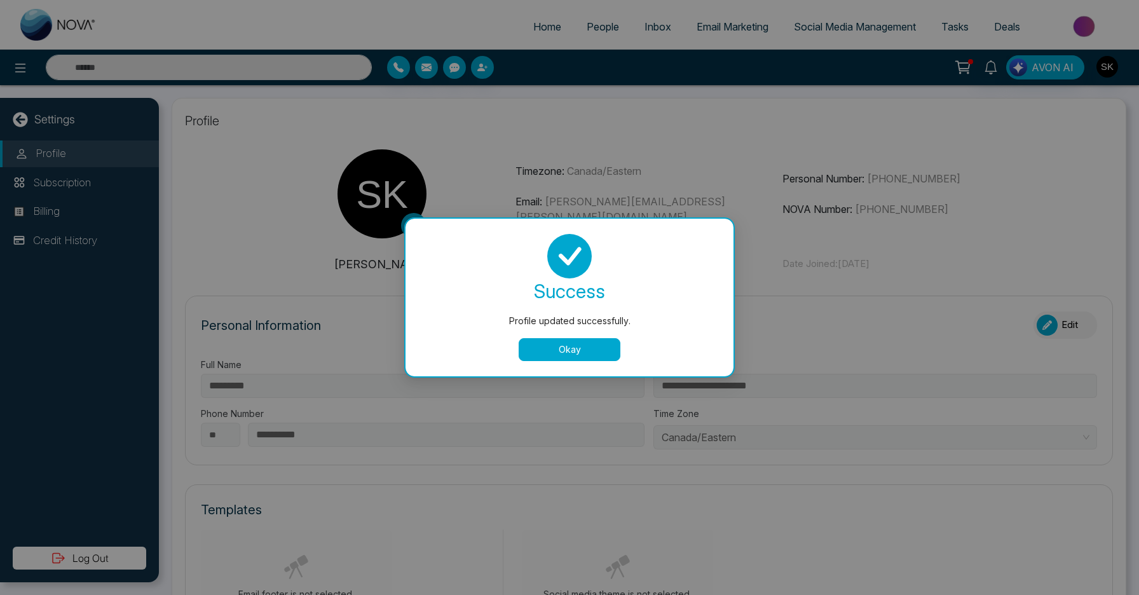
click at [595, 341] on button "Okay" at bounding box center [569, 349] width 102 height 23
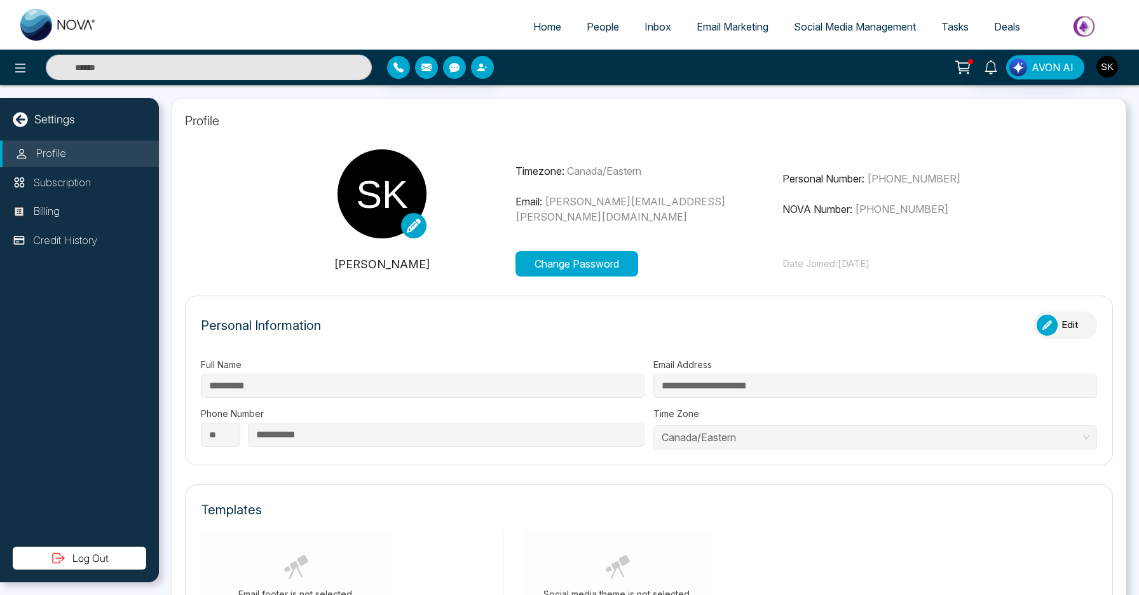
click at [18, 123] on icon at bounding box center [20, 119] width 15 height 15
select select "*"
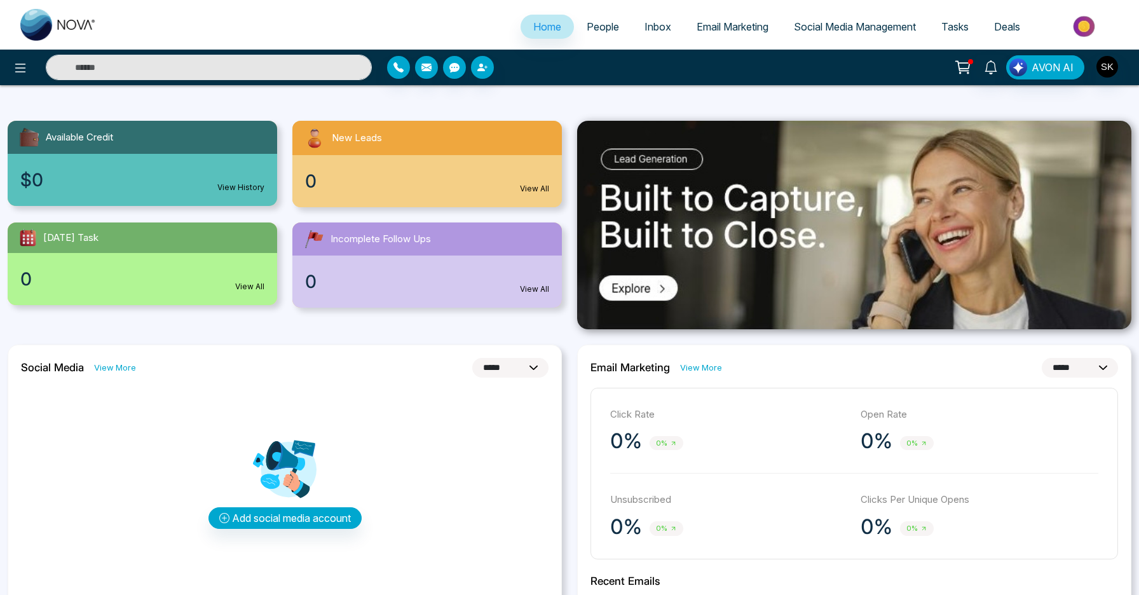
scroll to position [473, 0]
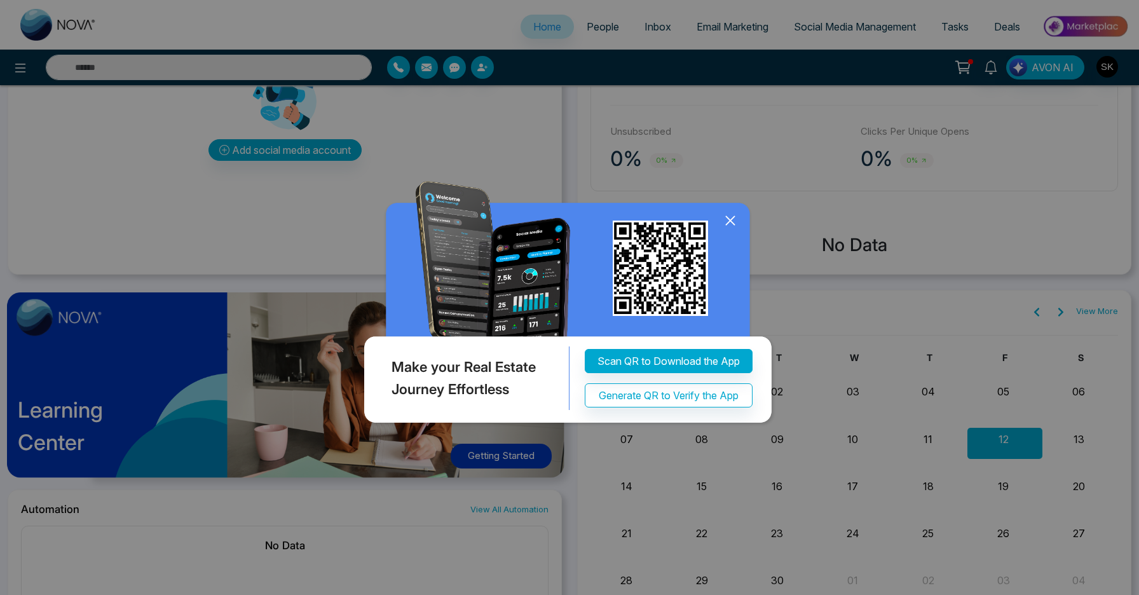
click at [727, 220] on icon at bounding box center [730, 220] width 19 height 19
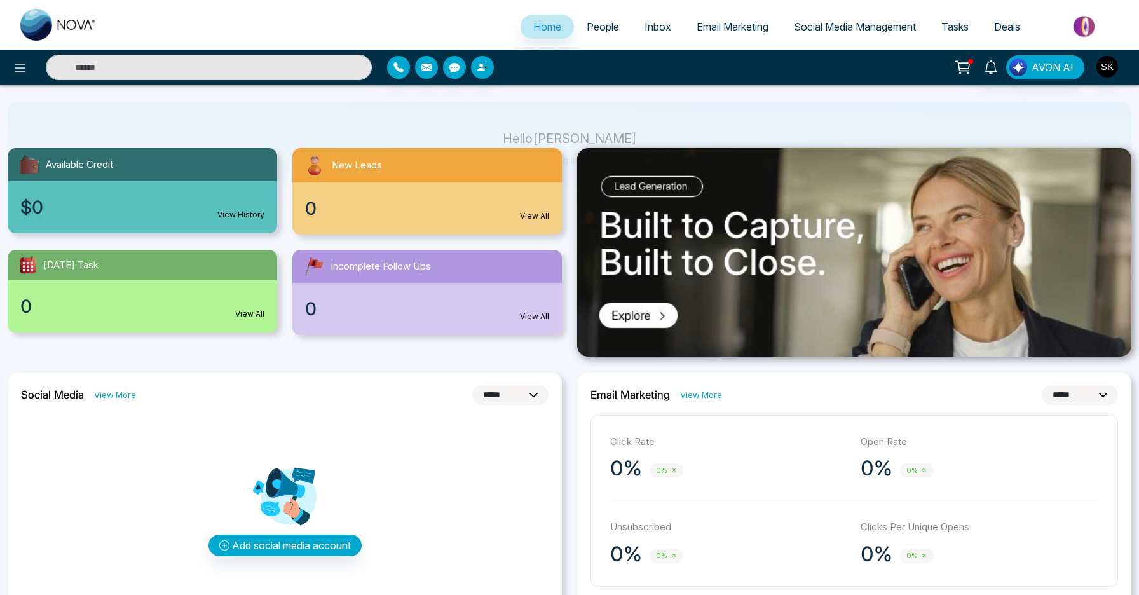
scroll to position [0, 0]
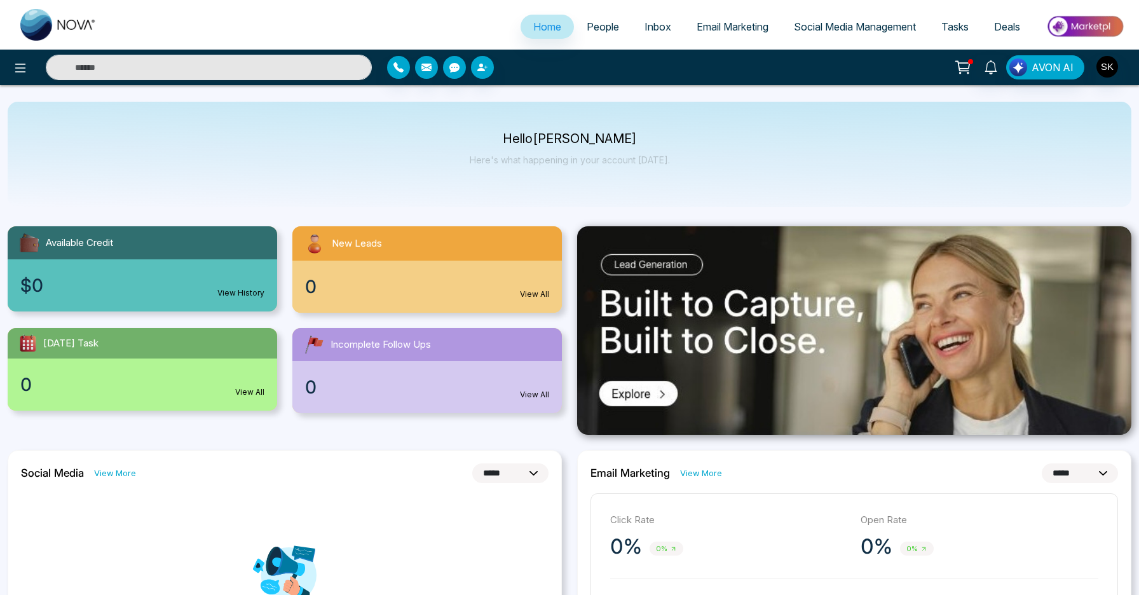
click at [965, 76] on icon at bounding box center [963, 67] width 18 height 18
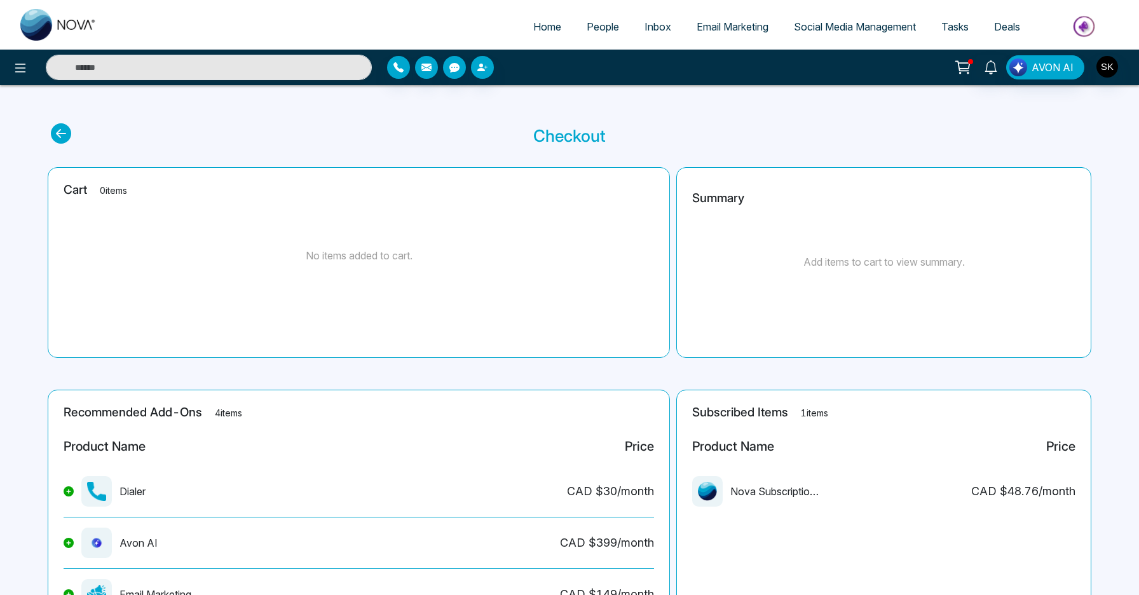
click at [63, 129] on icon at bounding box center [61, 133] width 20 height 20
select select "*"
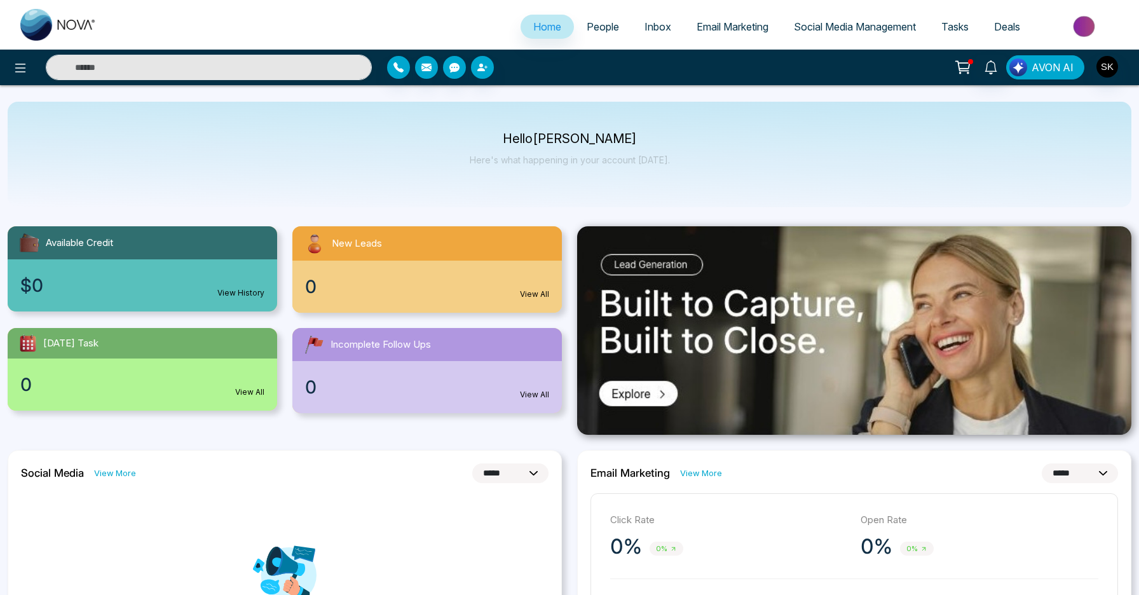
click at [1037, 69] on span "AVON AI" at bounding box center [1052, 67] width 42 height 15
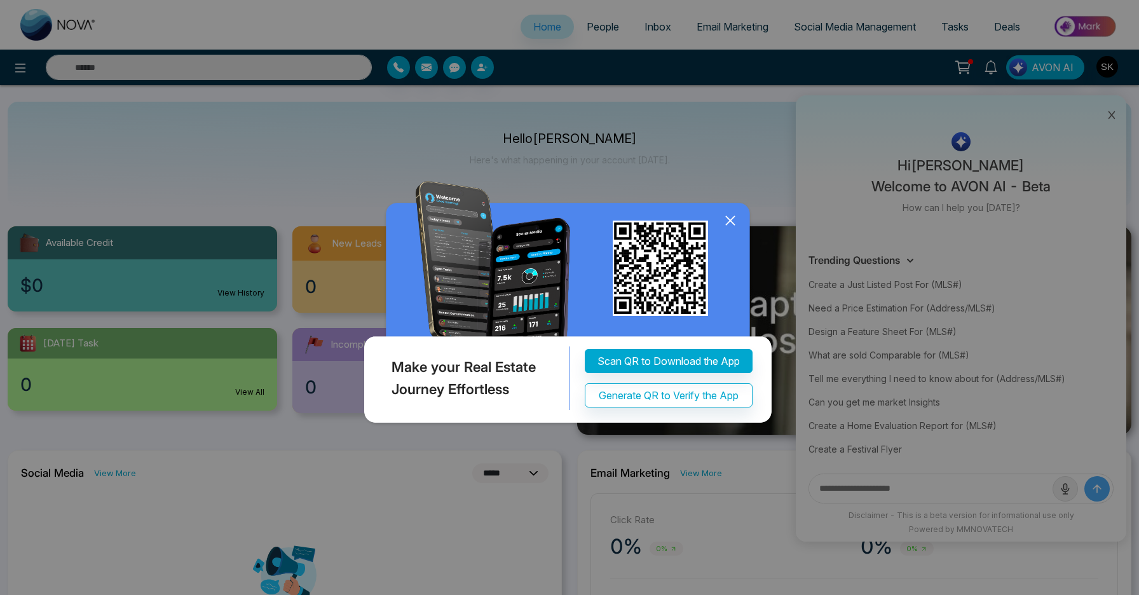
click at [726, 225] on icon at bounding box center [730, 221] width 8 height 8
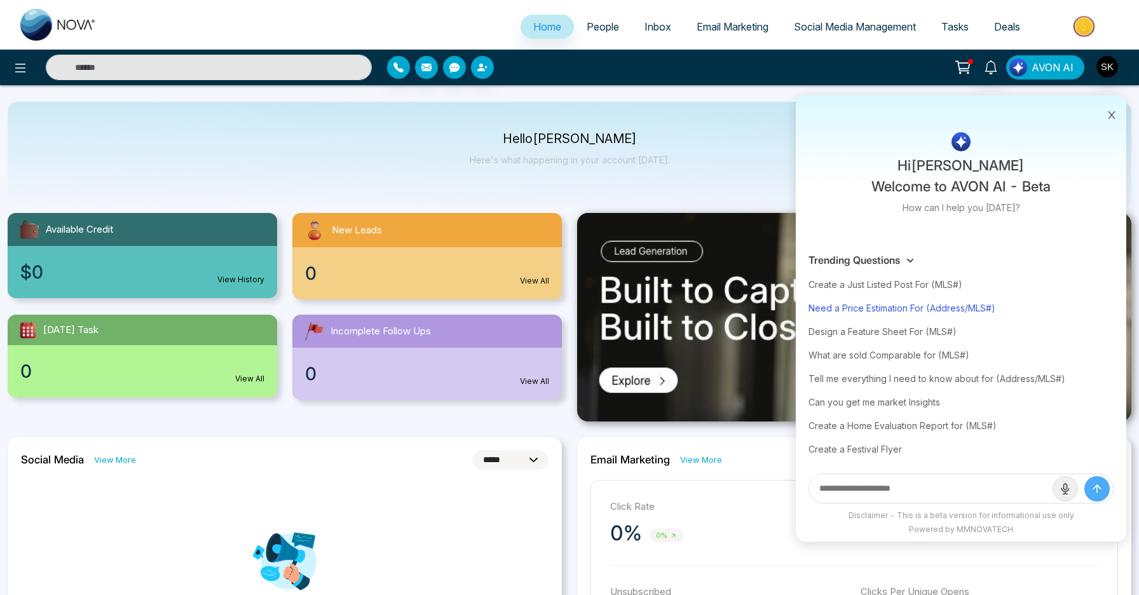
scroll to position [17, 0]
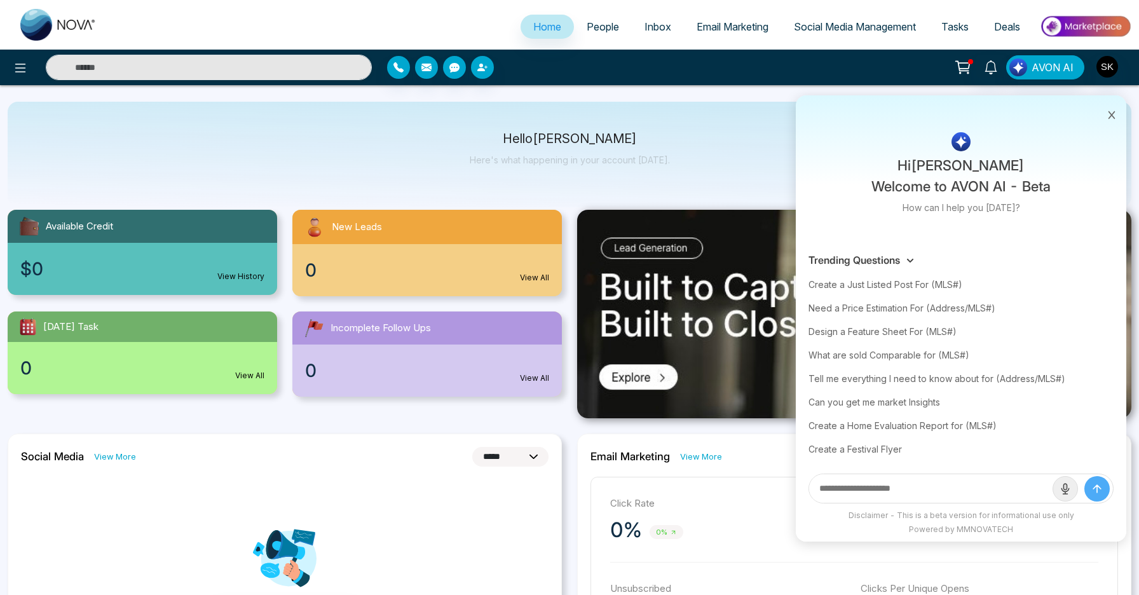
click at [1114, 111] on icon at bounding box center [1111, 115] width 9 height 9
